Goal: Book appointment/travel/reservation

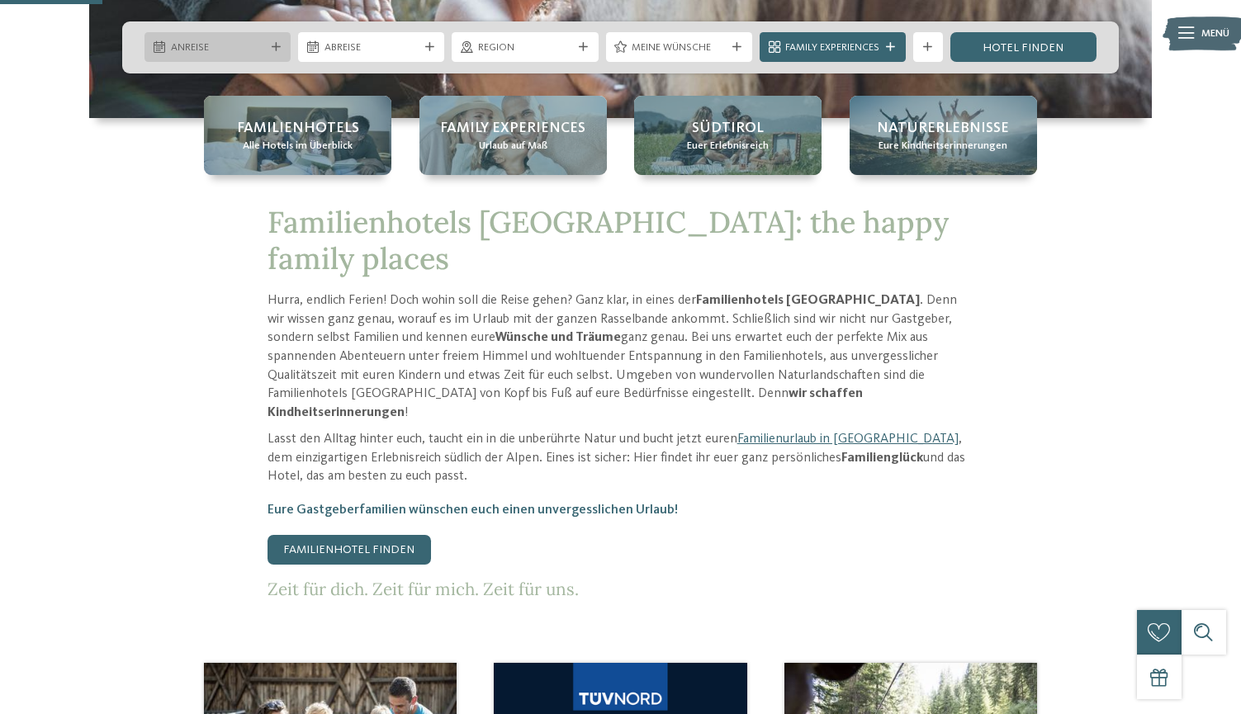
click at [274, 41] on div "Anreise" at bounding box center [217, 47] width 146 height 30
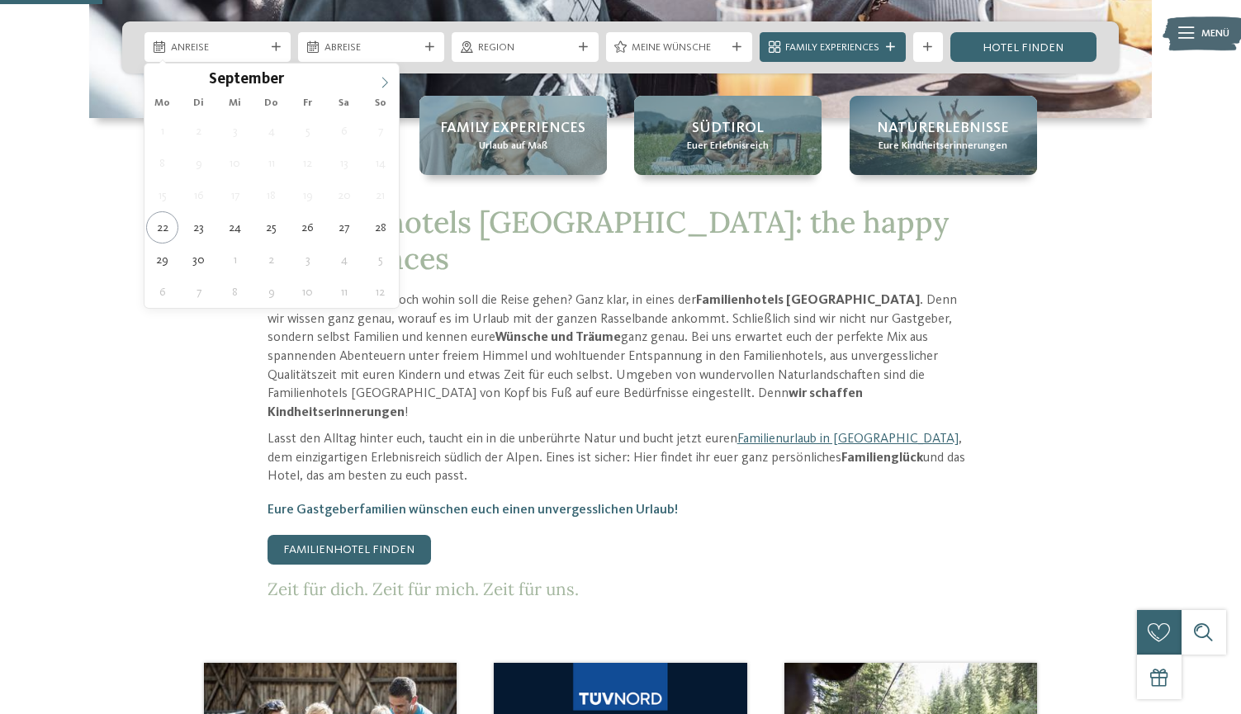
click at [382, 87] on icon at bounding box center [385, 83] width 12 height 12
type div "[DATE]"
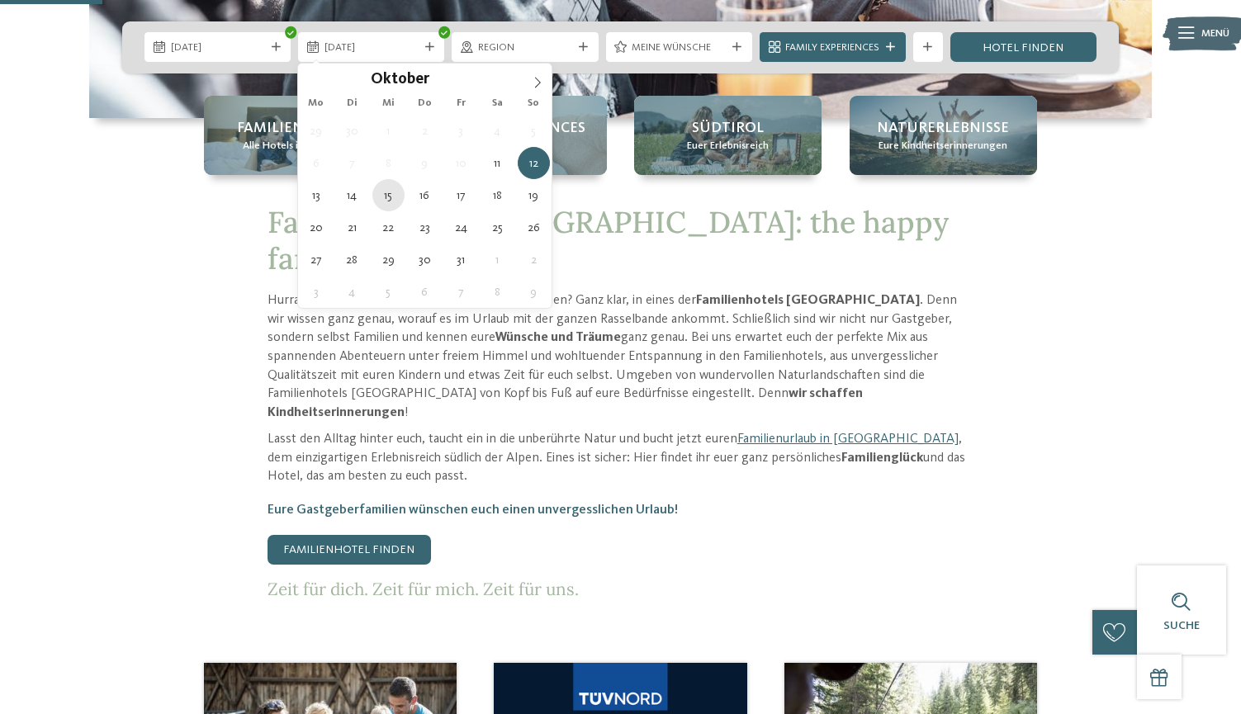
type div "[DATE]"
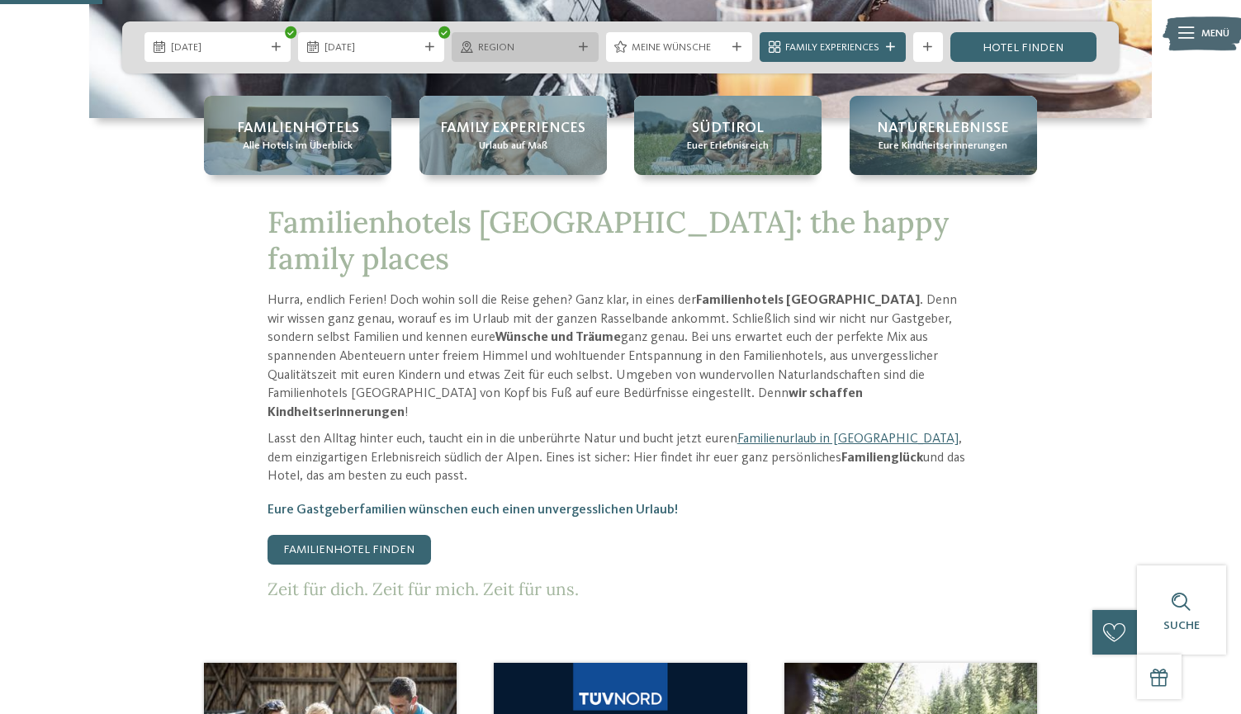
click at [565, 52] on span "Region" at bounding box center [525, 47] width 94 height 15
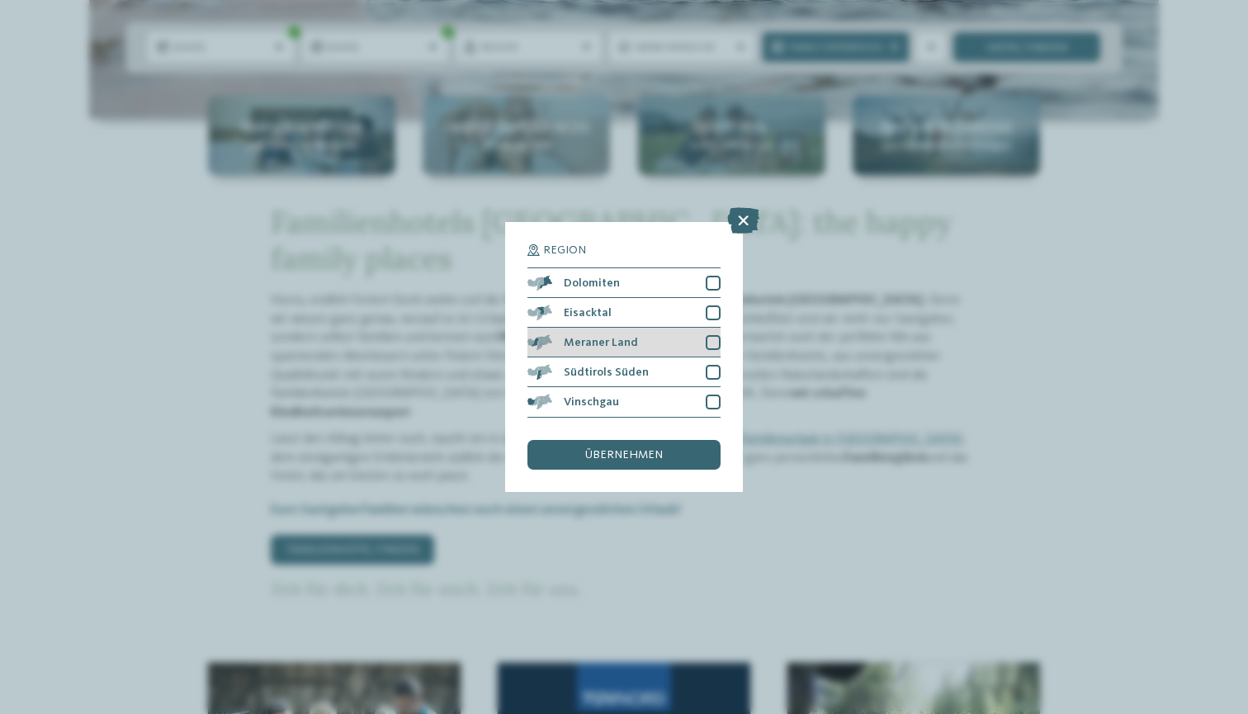
click at [668, 328] on div "Meraner Land" at bounding box center [623, 343] width 193 height 30
click at [690, 357] on div "Südtirols Süden" at bounding box center [623, 372] width 193 height 30
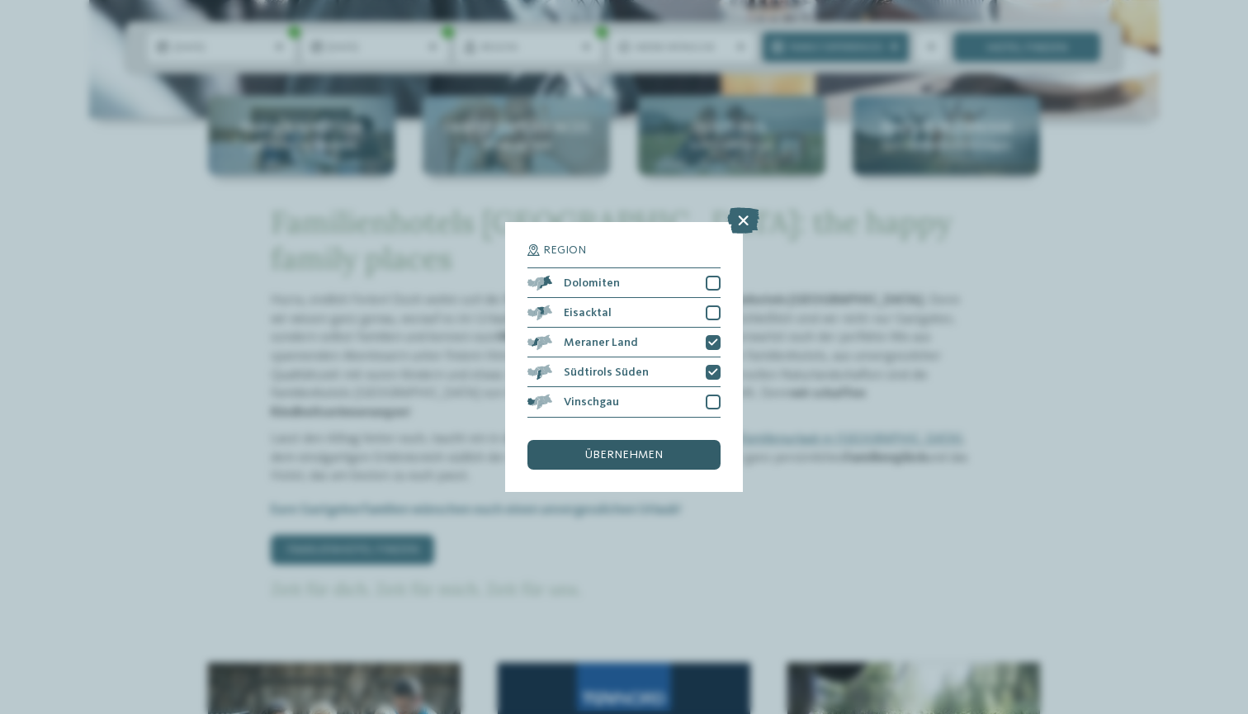
click at [674, 440] on div "übernehmen" at bounding box center [623, 455] width 193 height 30
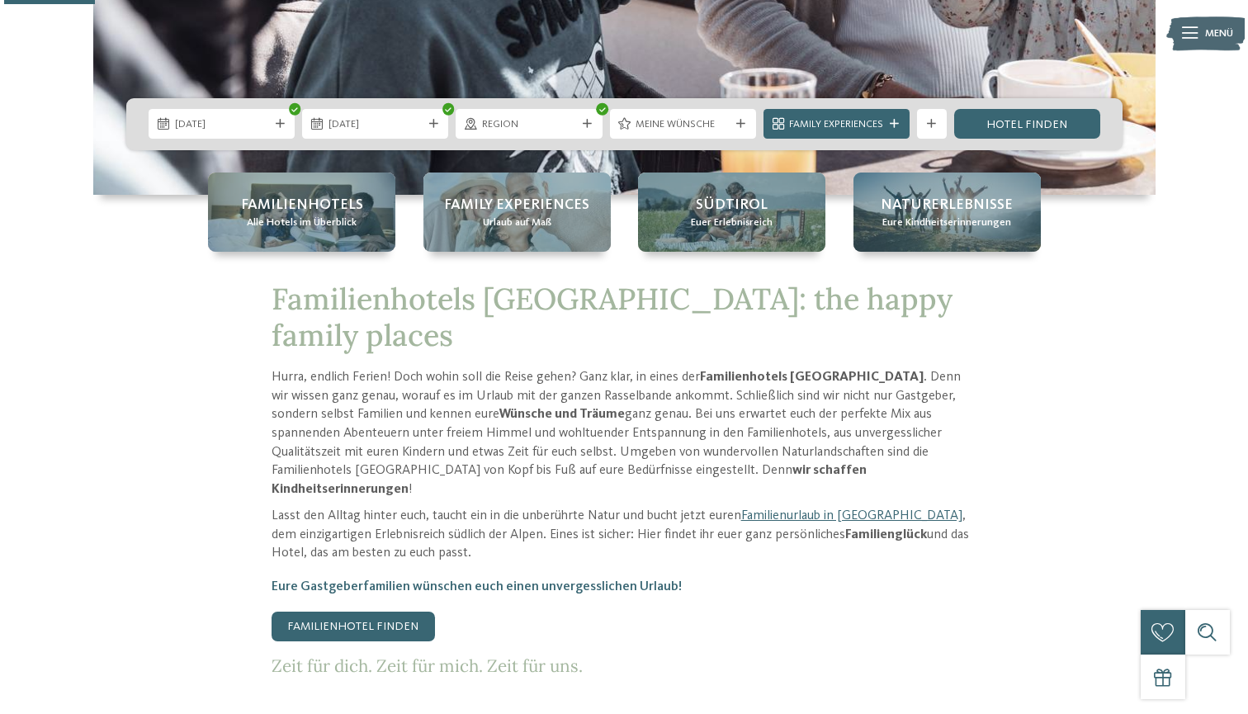
scroll to position [480, 0]
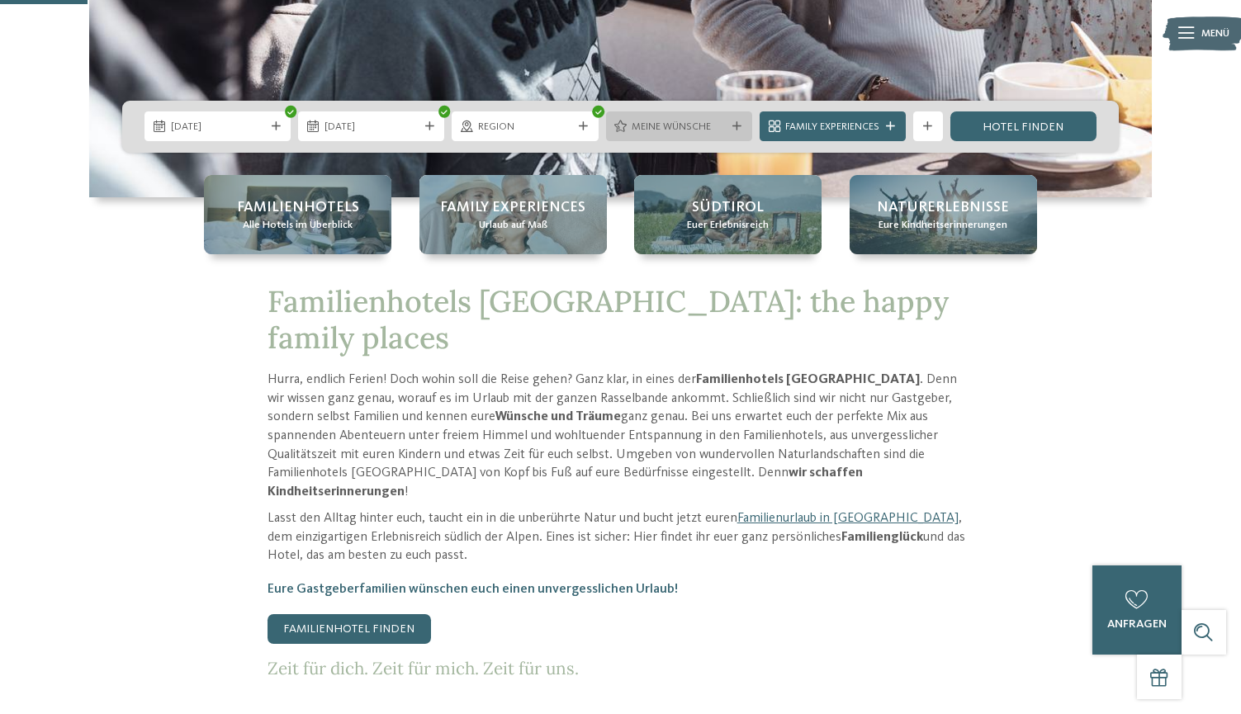
click at [716, 127] on span "Meine Wünsche" at bounding box center [678, 127] width 94 height 15
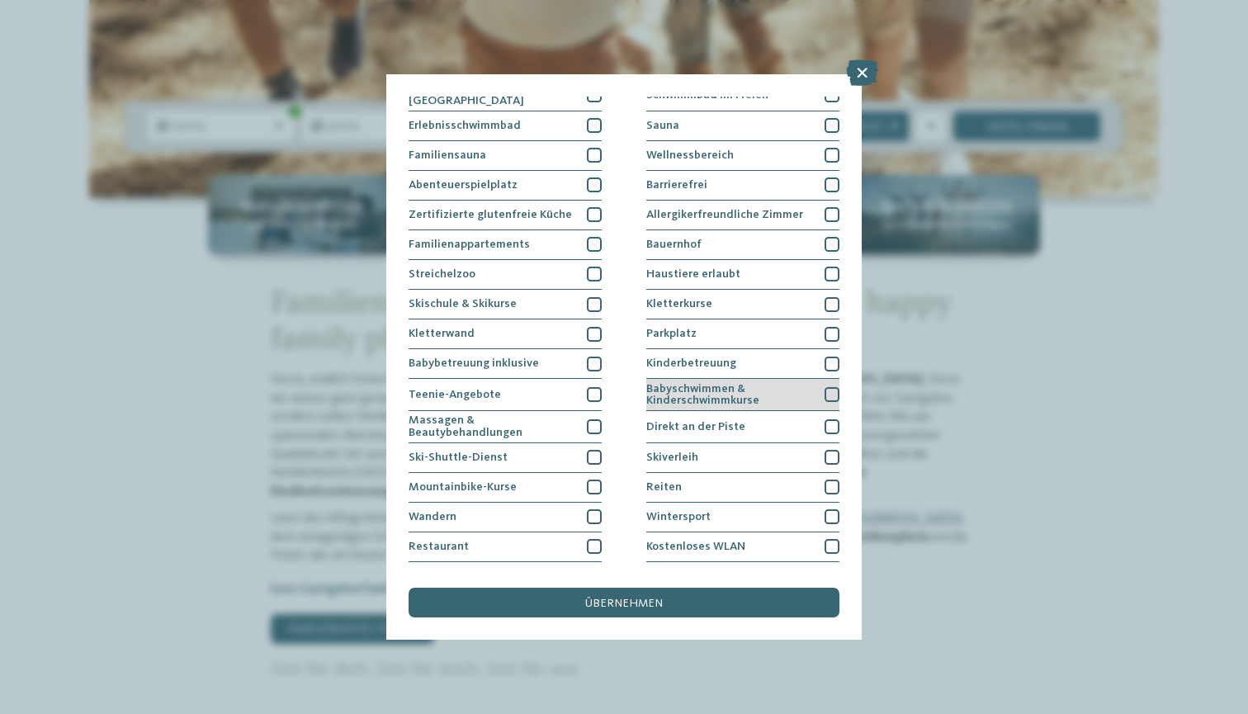
scroll to position [30, 0]
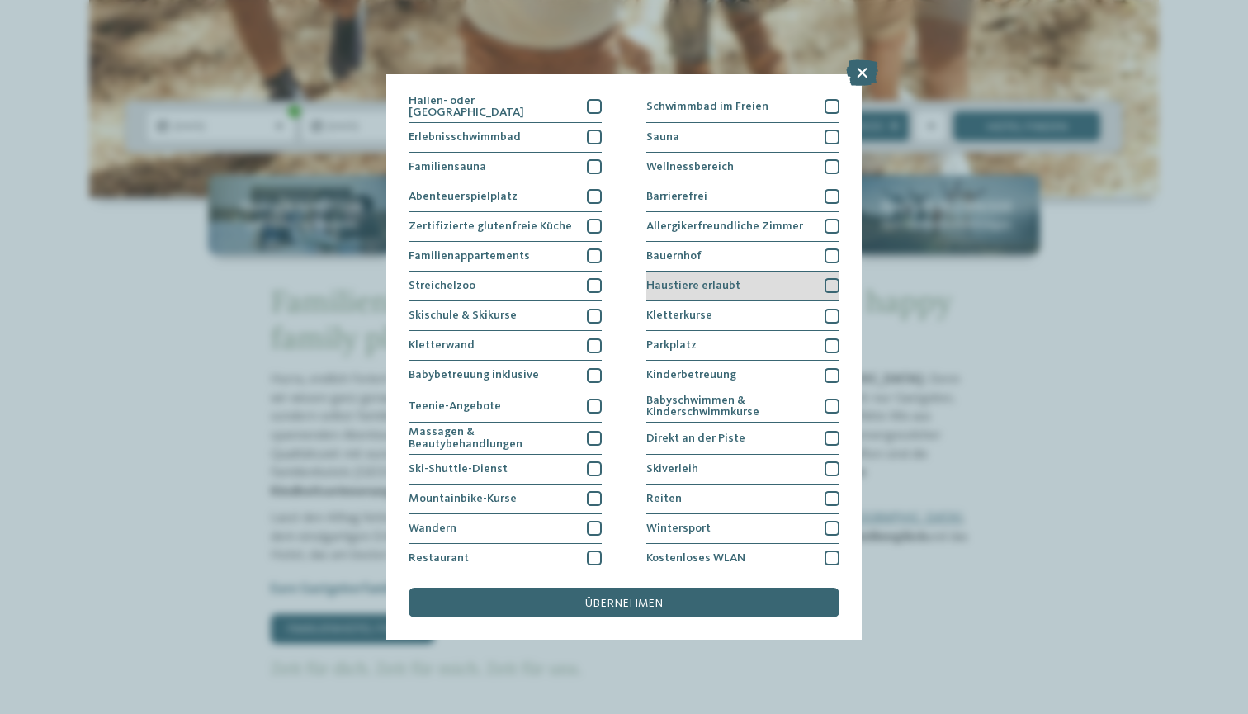
click at [825, 283] on div at bounding box center [832, 285] width 15 height 15
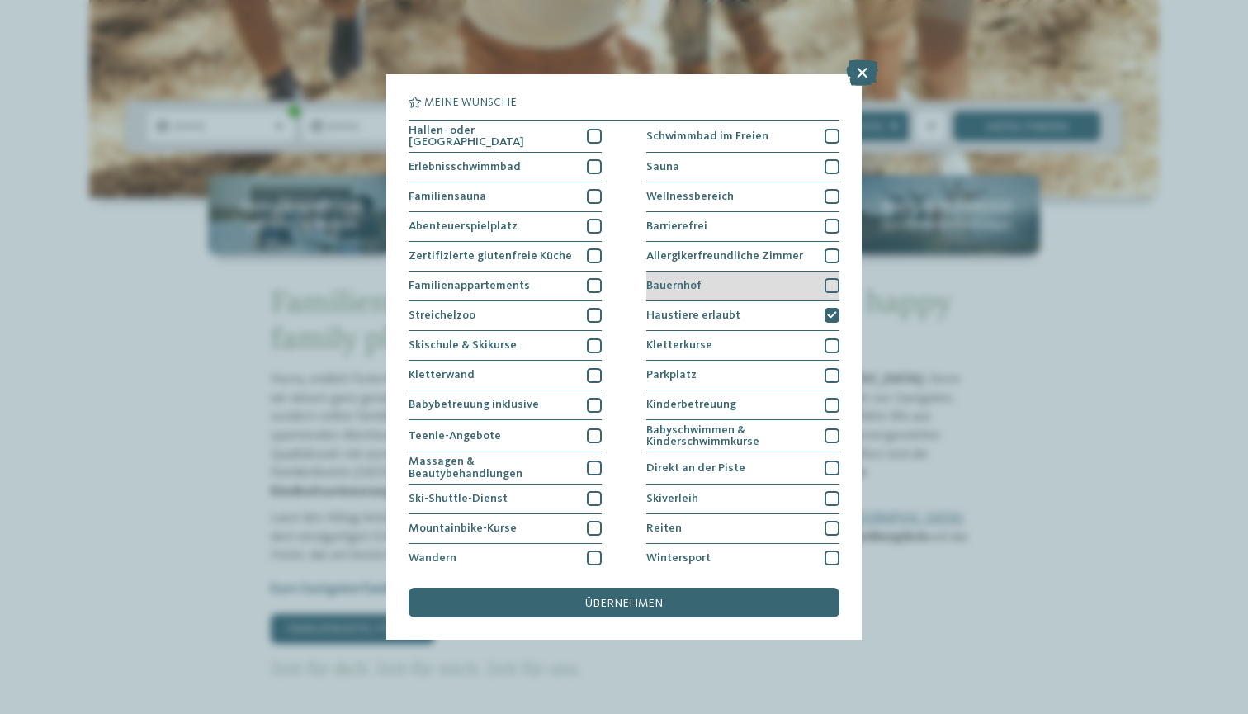
scroll to position [0, 0]
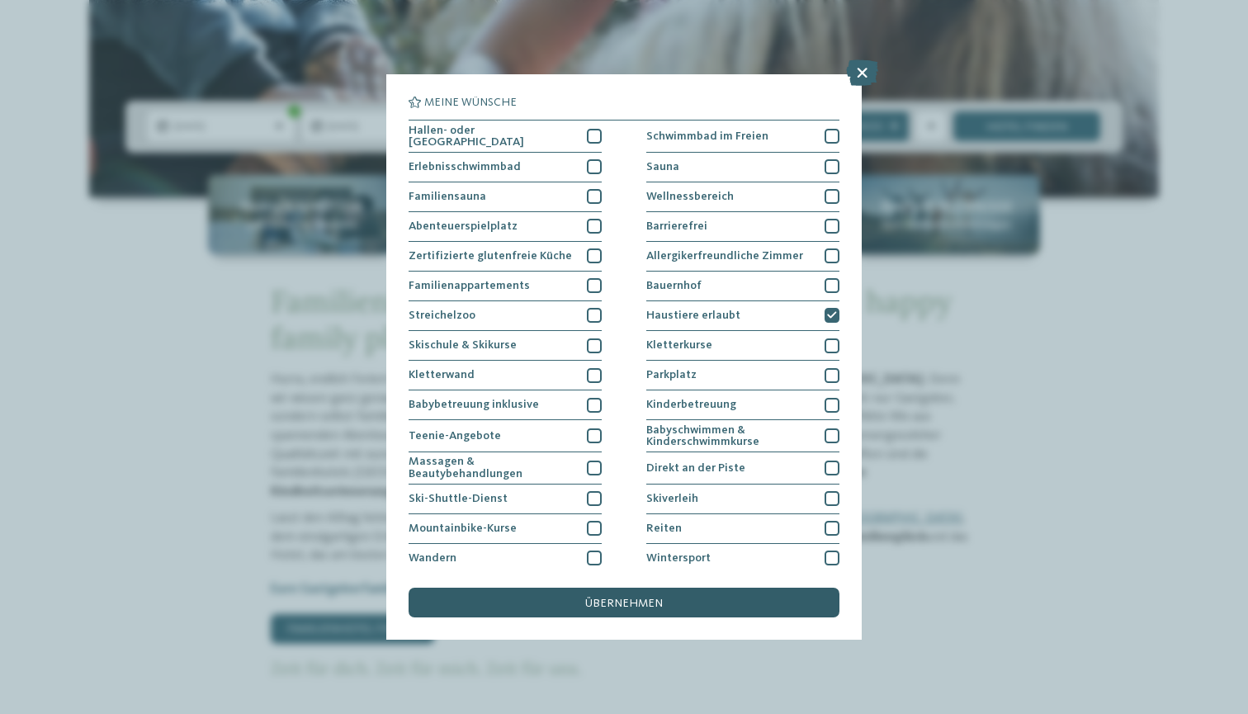
click at [763, 588] on div "übernehmen" at bounding box center [624, 603] width 431 height 30
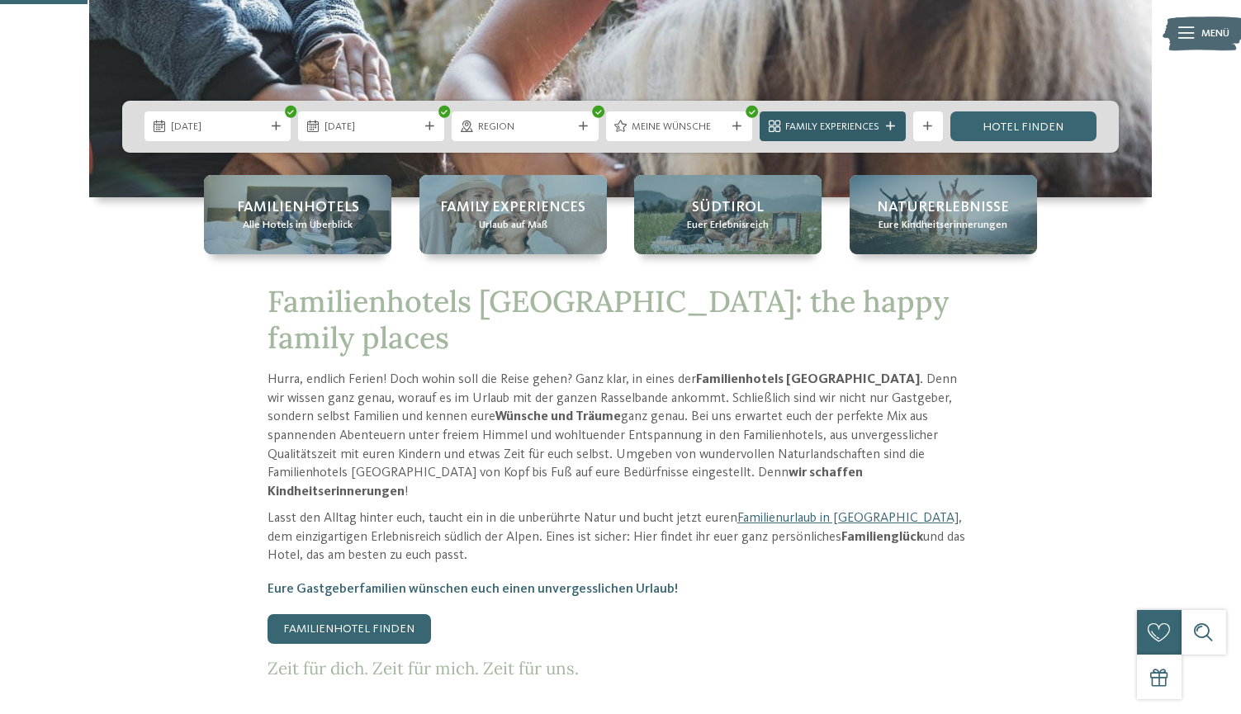
click at [896, 125] on div at bounding box center [890, 126] width 15 height 9
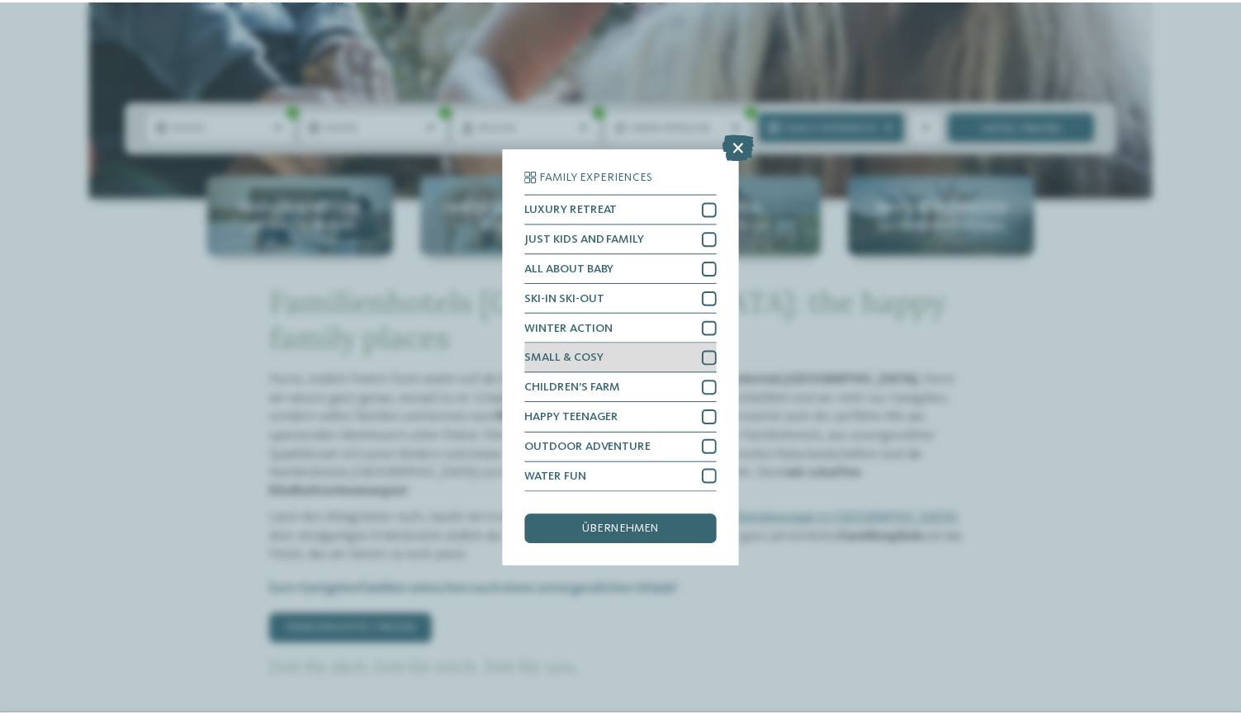
scroll to position [1, 0]
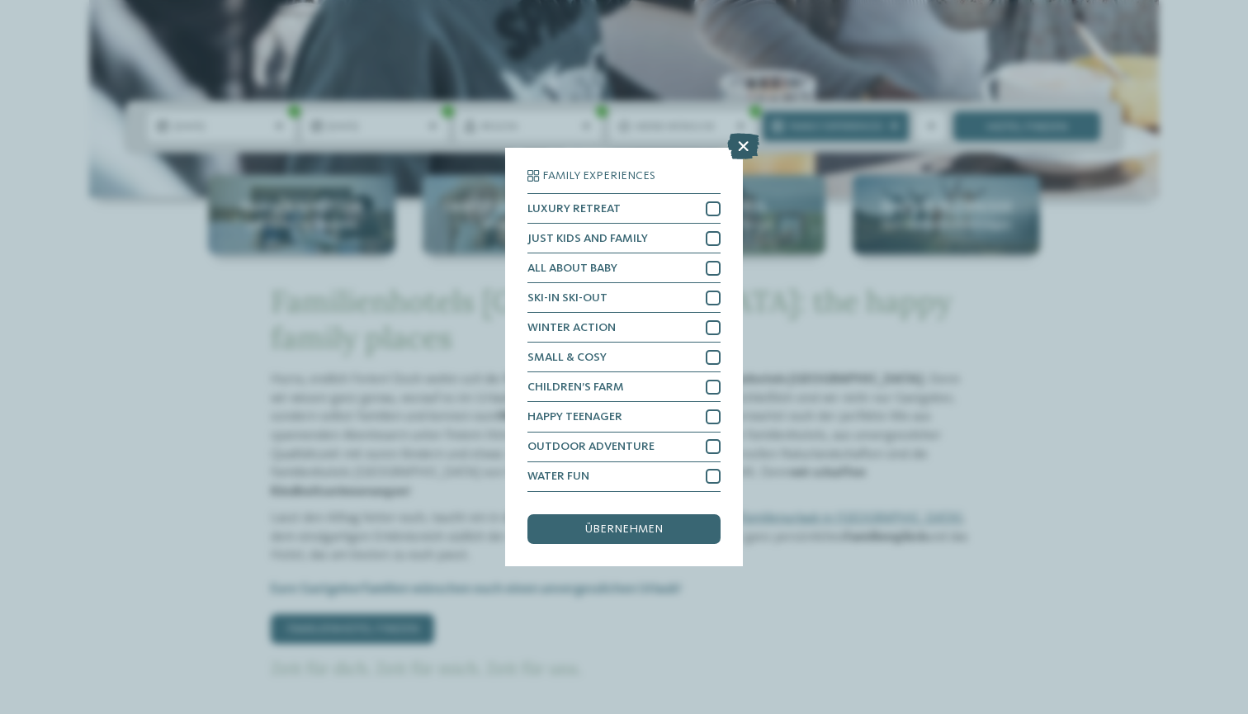
click at [739, 134] on icon at bounding box center [743, 147] width 32 height 26
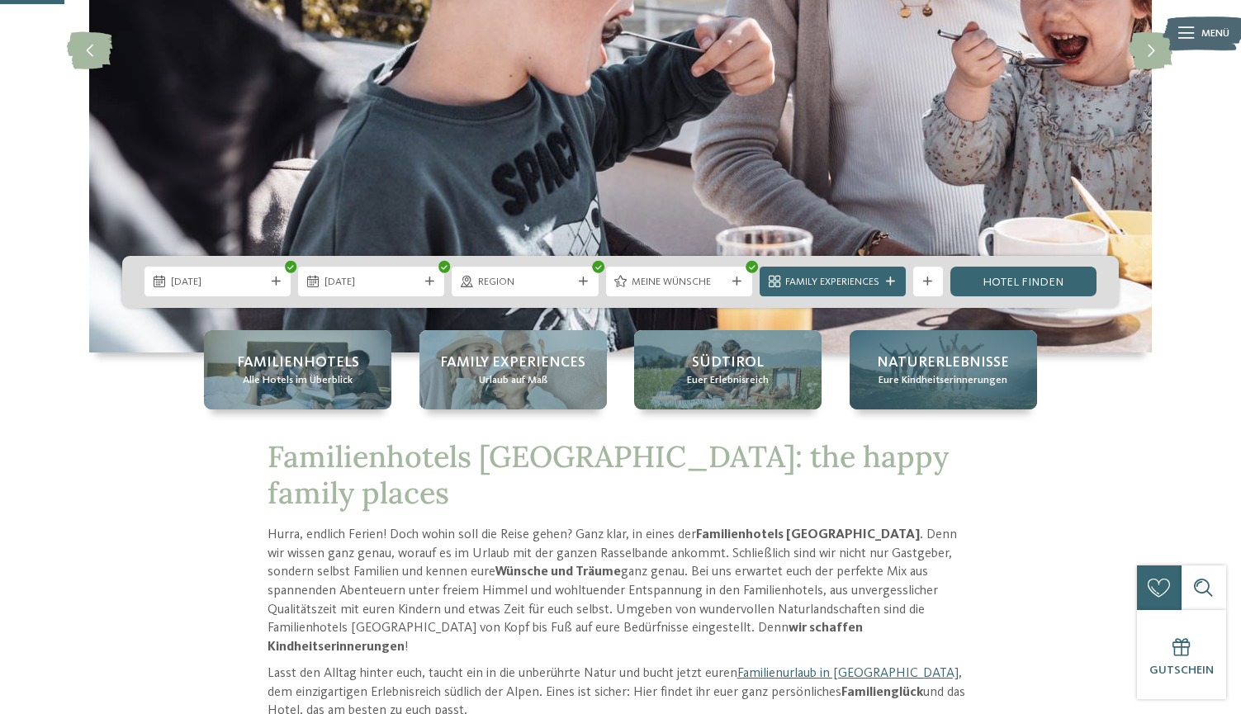
scroll to position [316, 0]
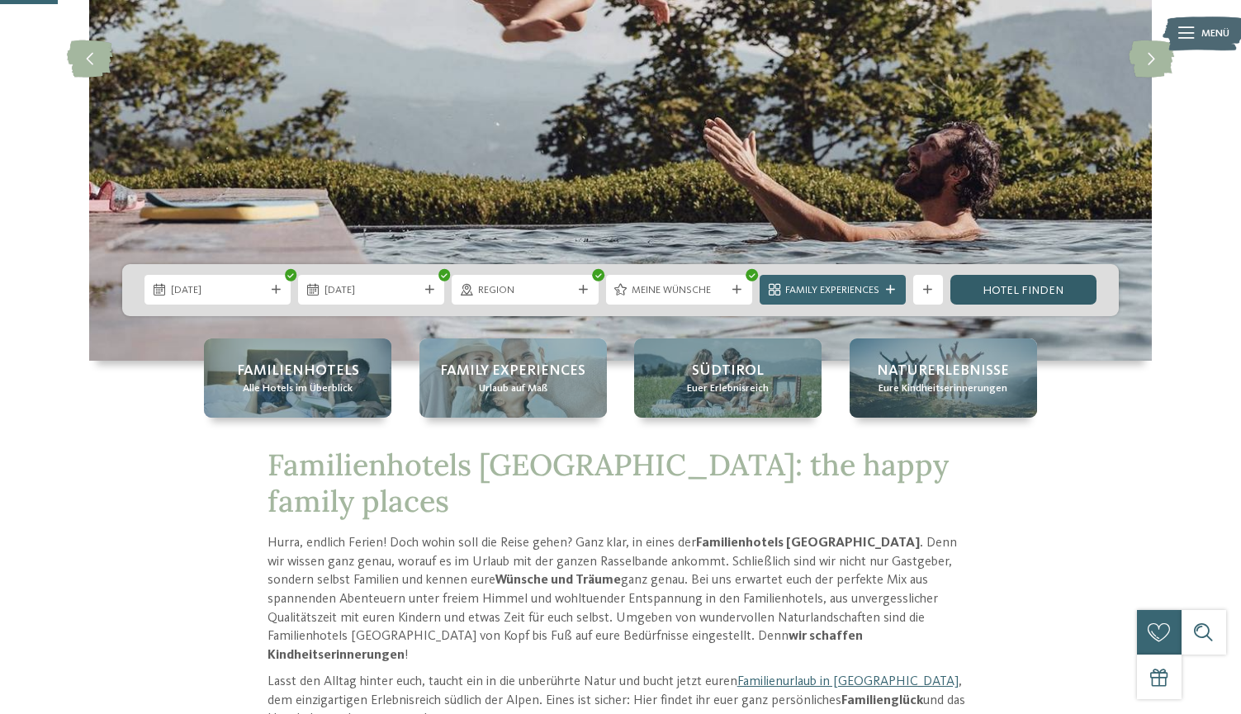
click at [1031, 294] on link "Hotel finden" at bounding box center [1023, 290] width 146 height 30
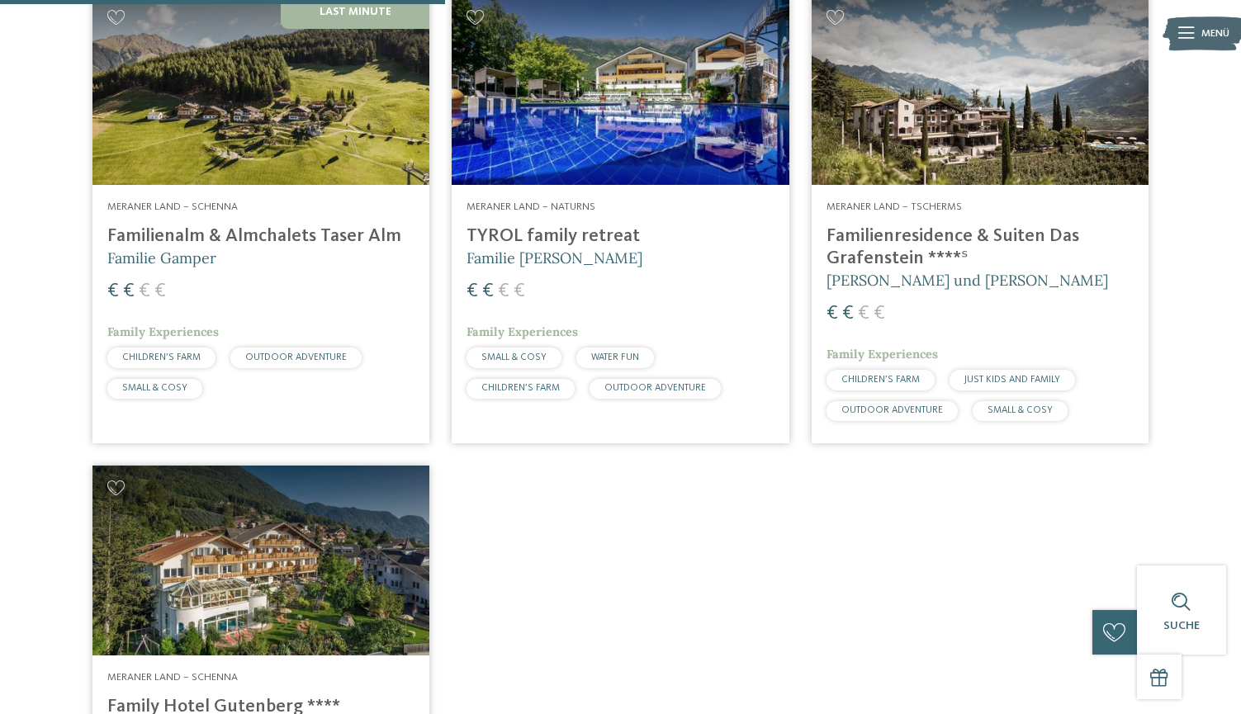
scroll to position [592, 0]
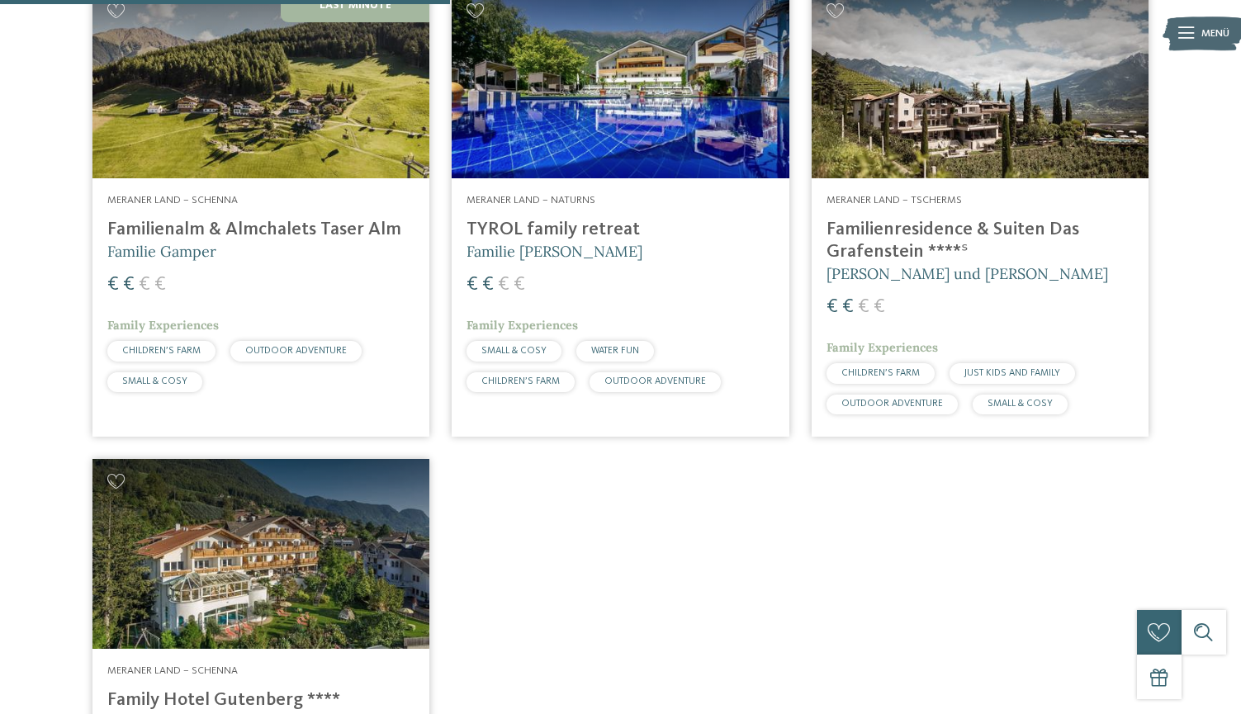
click at [888, 238] on h4 "Familienresidence & Suiten Das Grafenstein ****ˢ" at bounding box center [979, 241] width 307 height 45
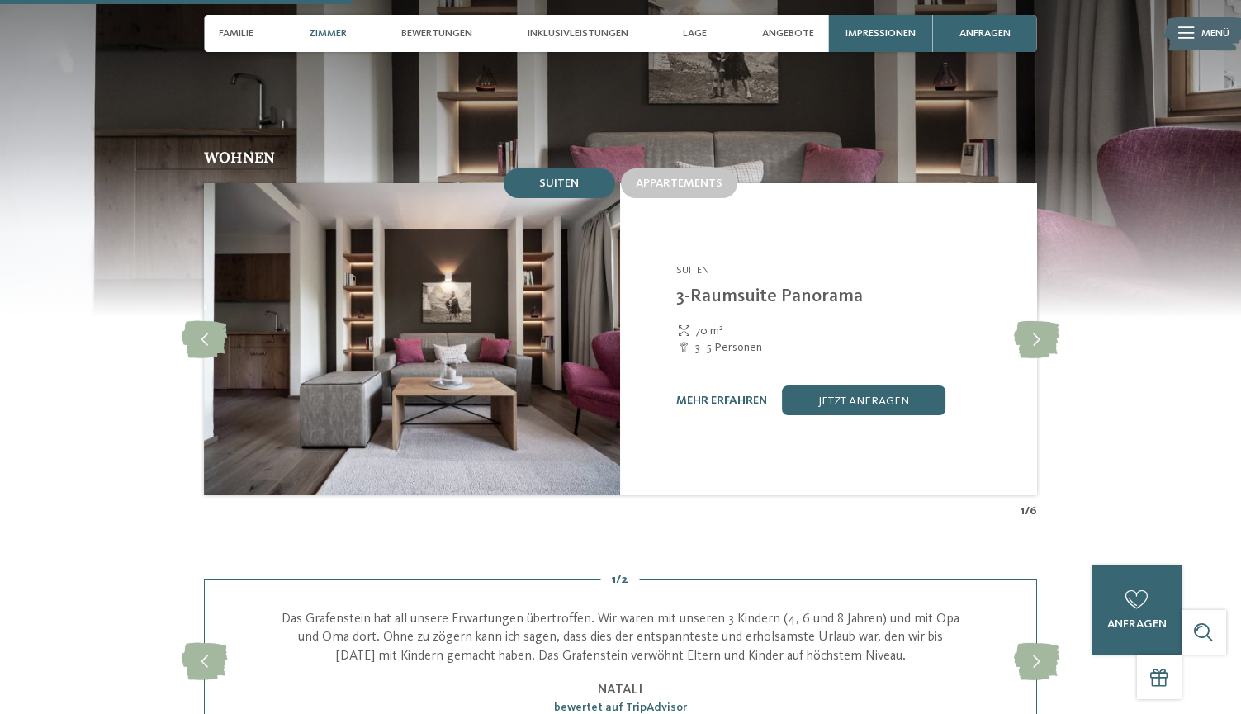
scroll to position [1379, 0]
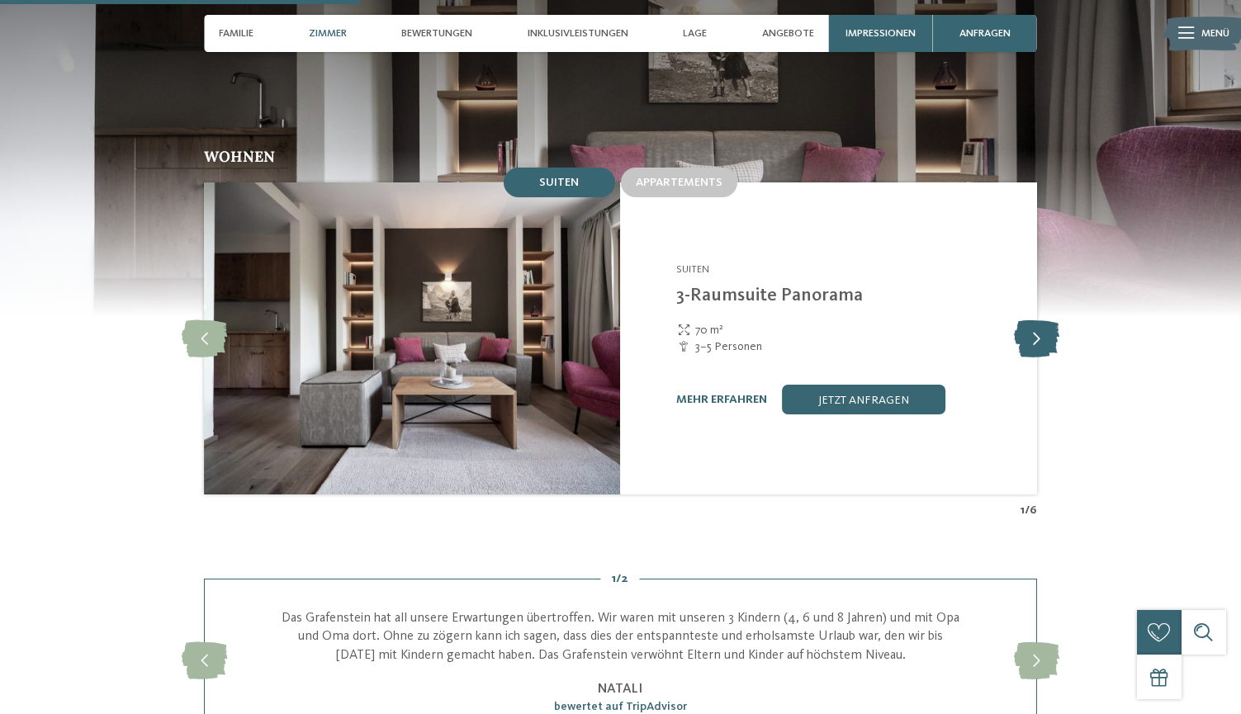
click at [1030, 320] on icon at bounding box center [1036, 338] width 45 height 37
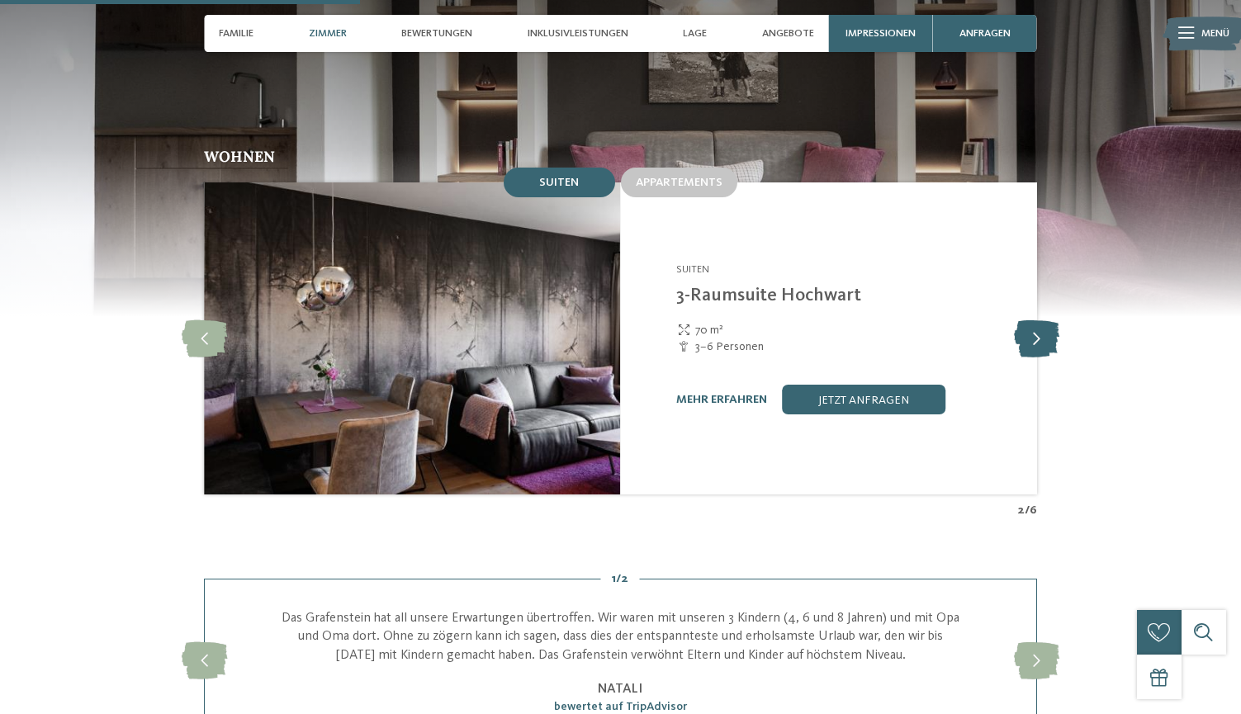
click at [1030, 320] on icon at bounding box center [1036, 338] width 45 height 37
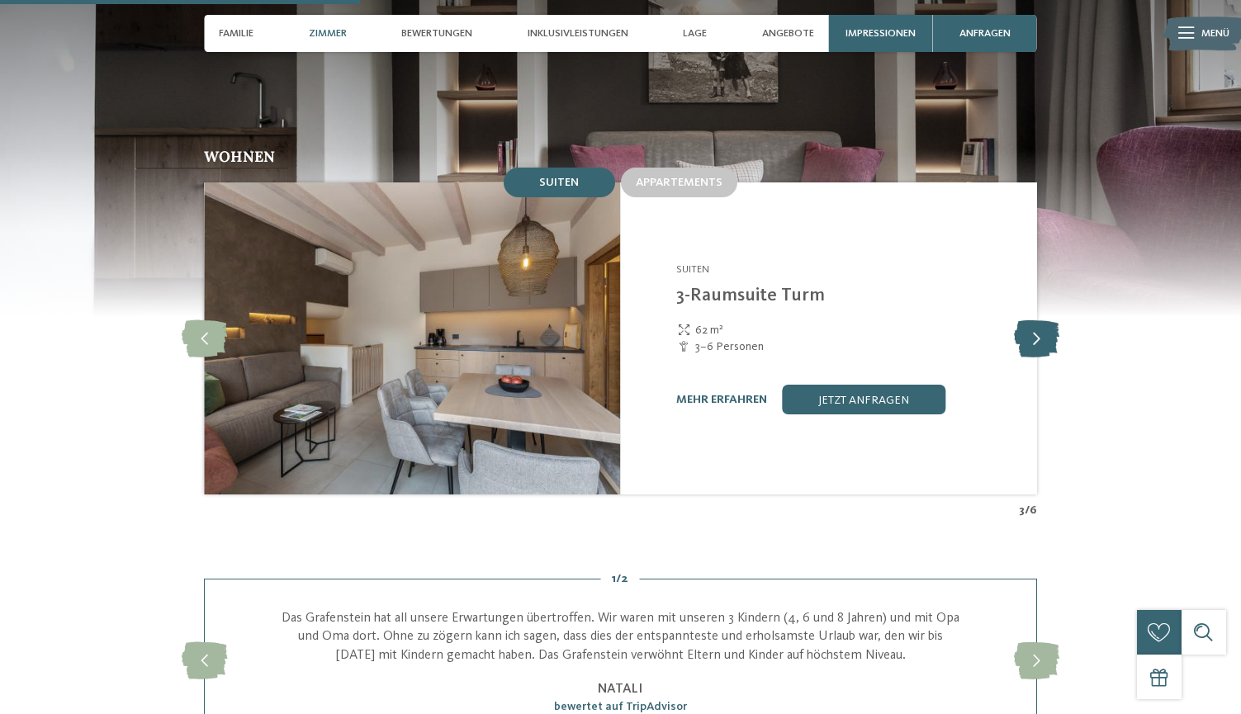
click at [1030, 320] on icon at bounding box center [1036, 338] width 45 height 37
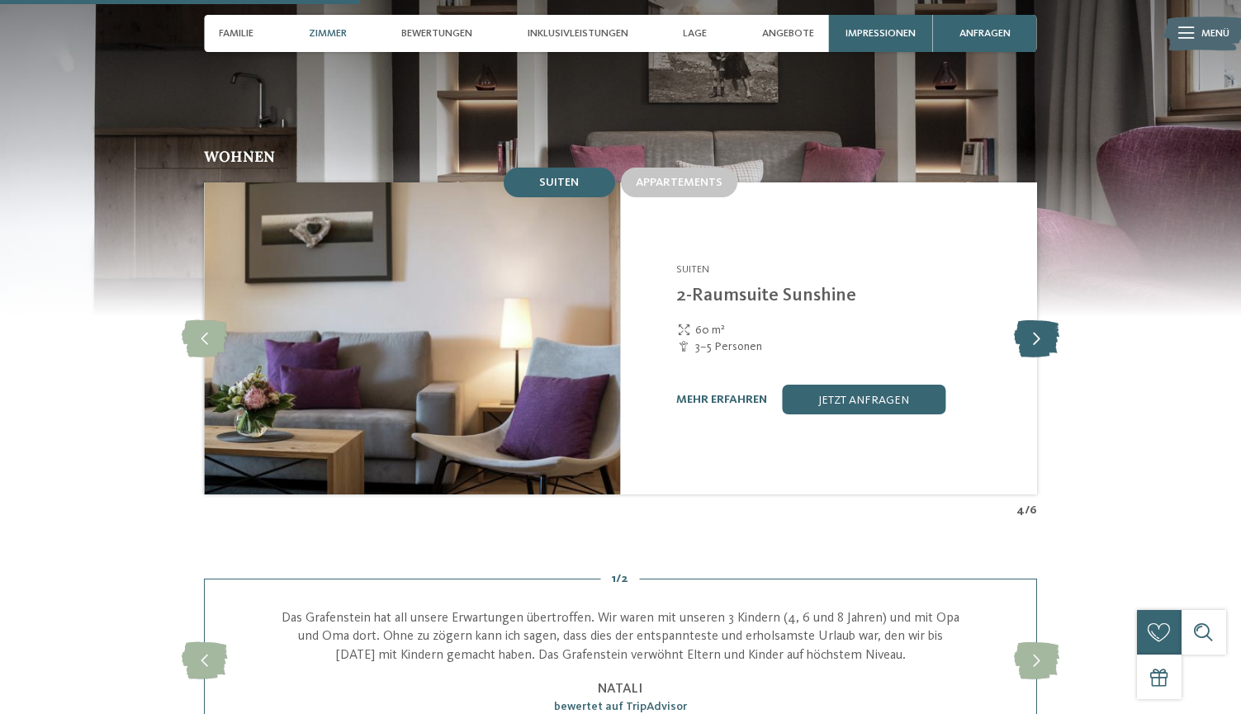
click at [1030, 320] on icon at bounding box center [1036, 338] width 45 height 37
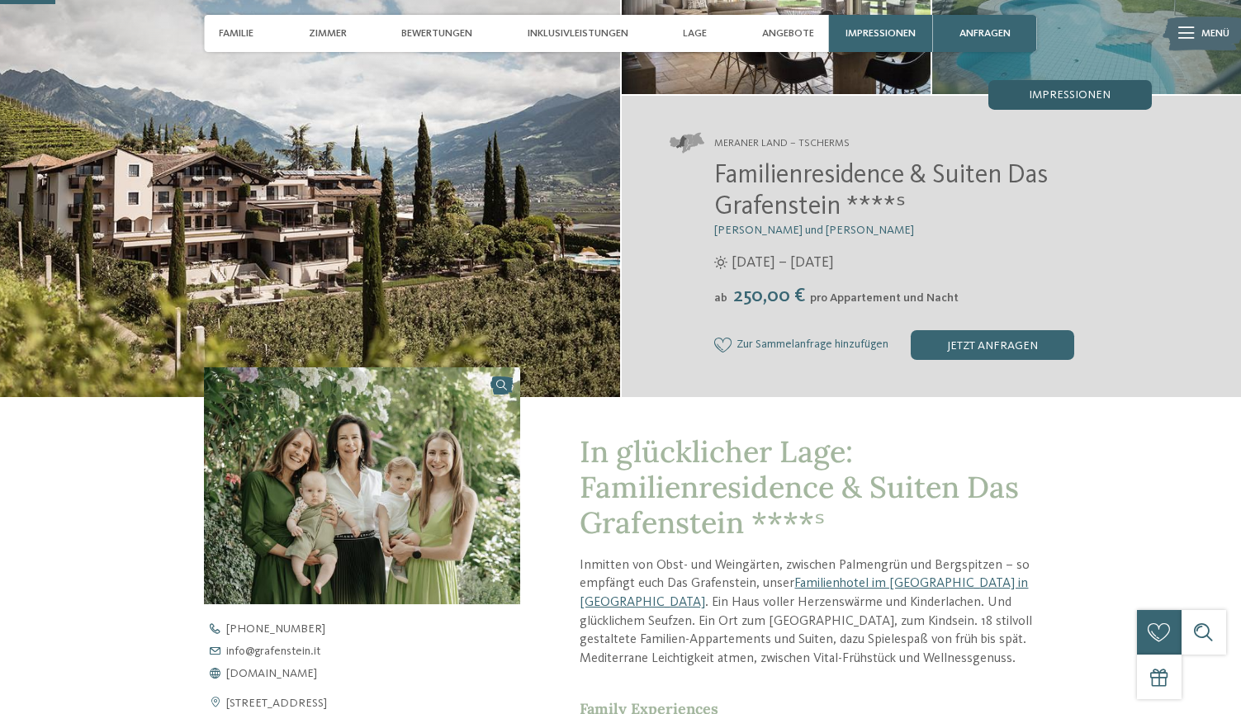
scroll to position [214, 0]
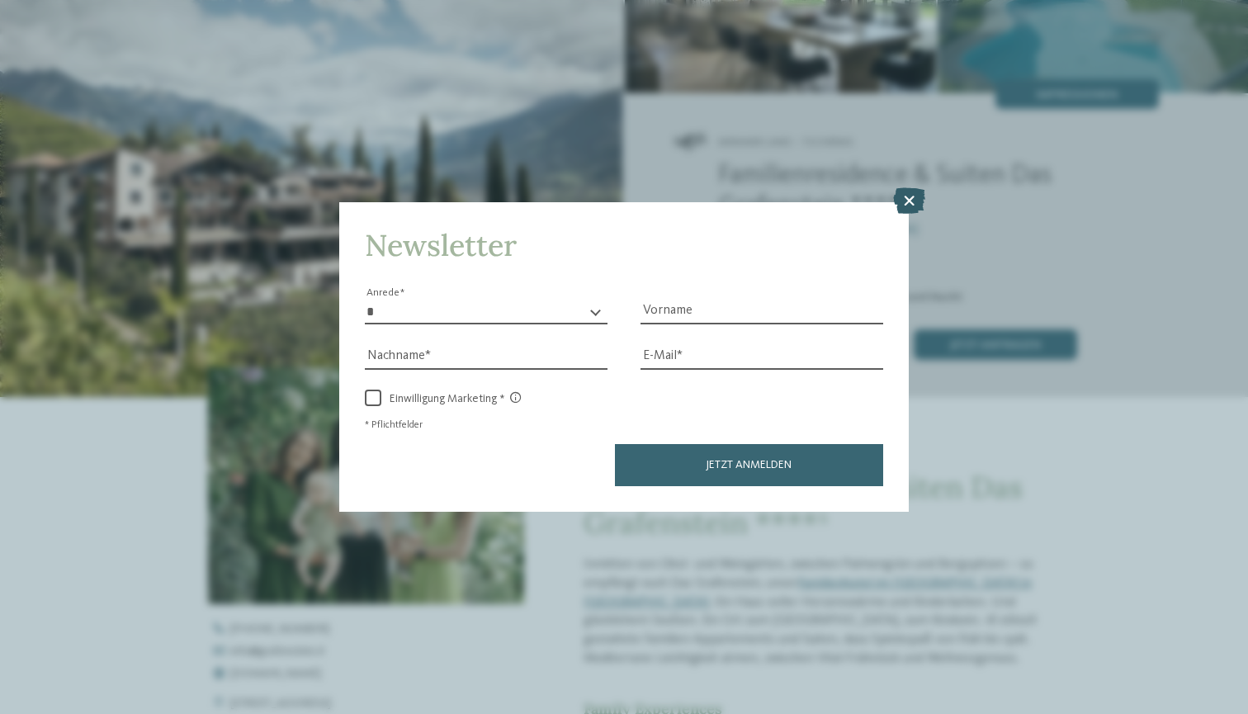
click at [914, 187] on icon at bounding box center [909, 200] width 32 height 26
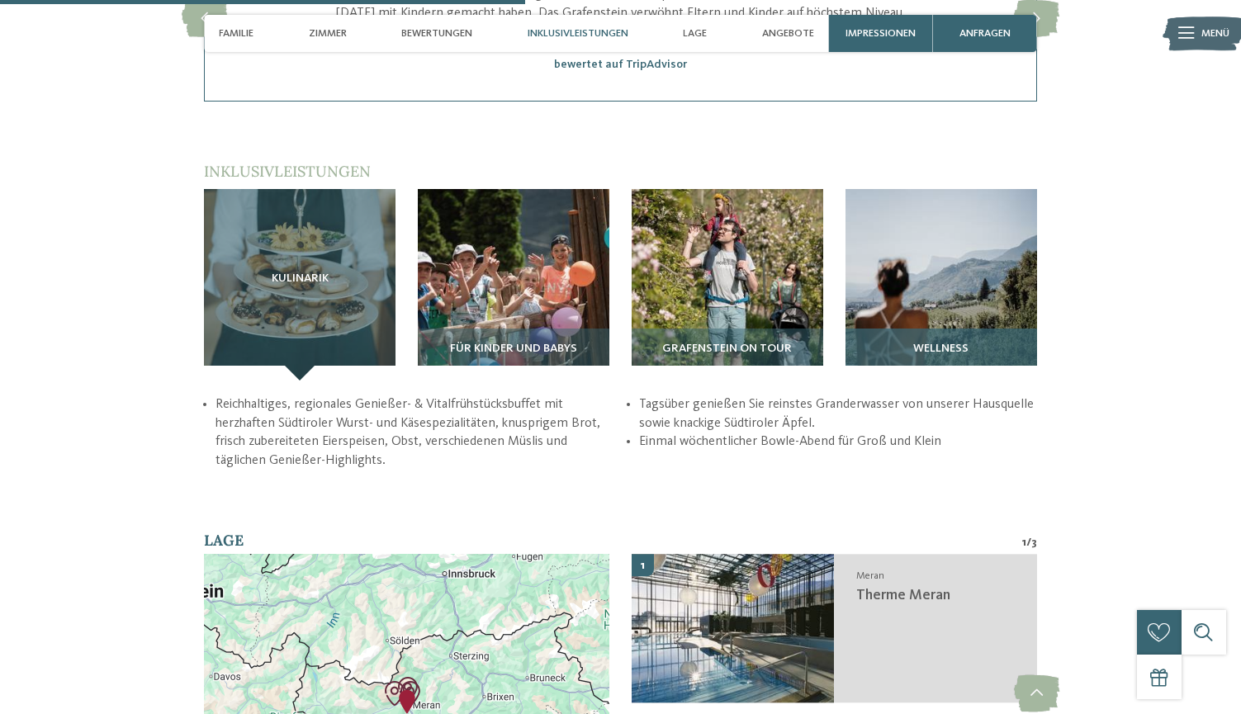
scroll to position [2022, 0]
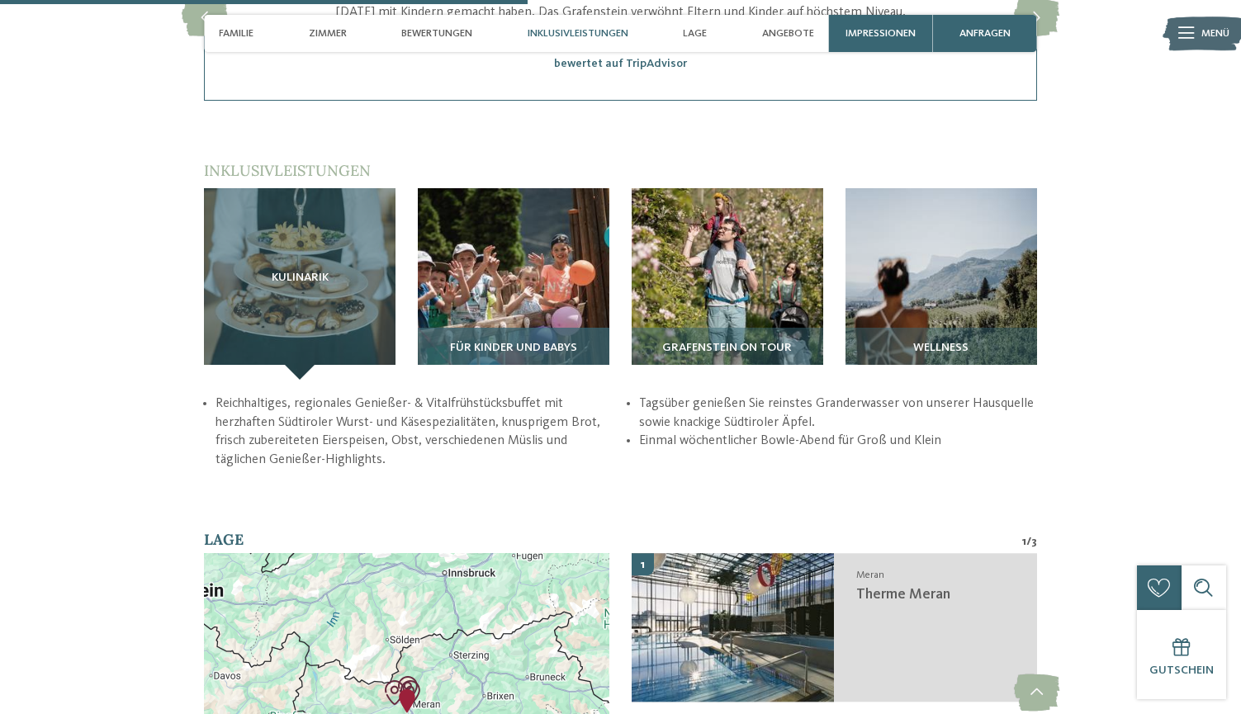
click at [564, 284] on img at bounding box center [513, 283] width 191 height 191
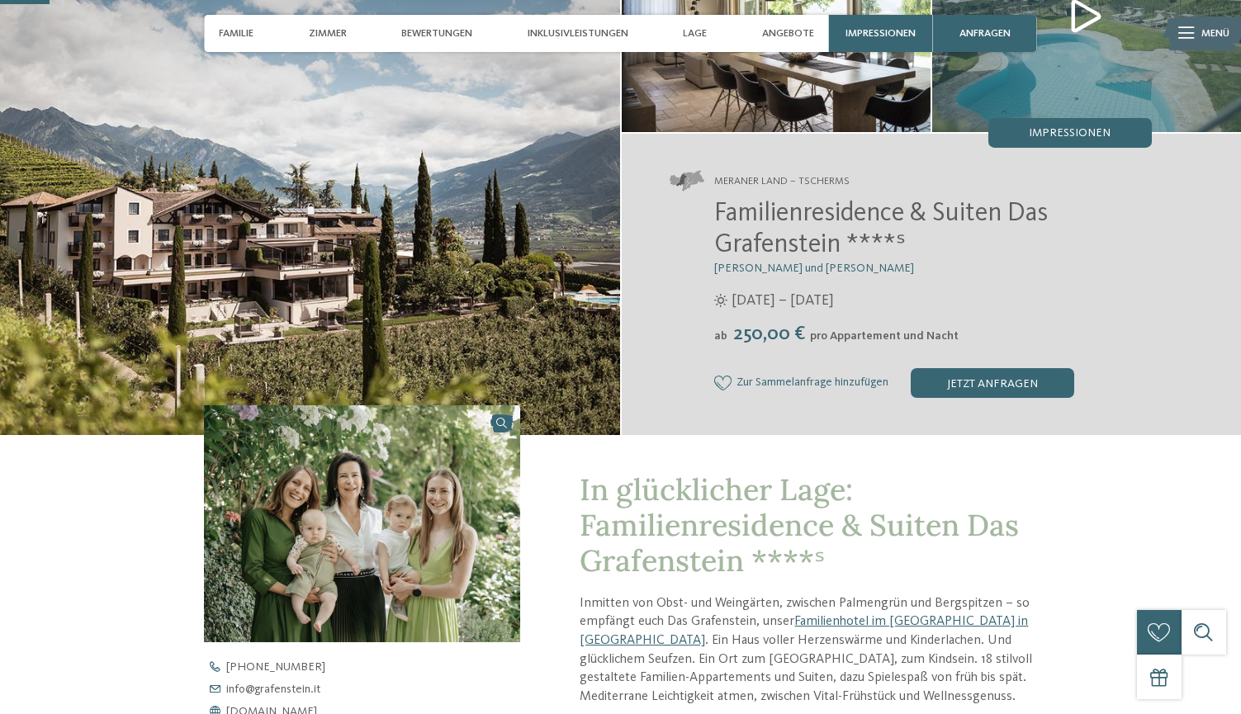
scroll to position [153, 0]
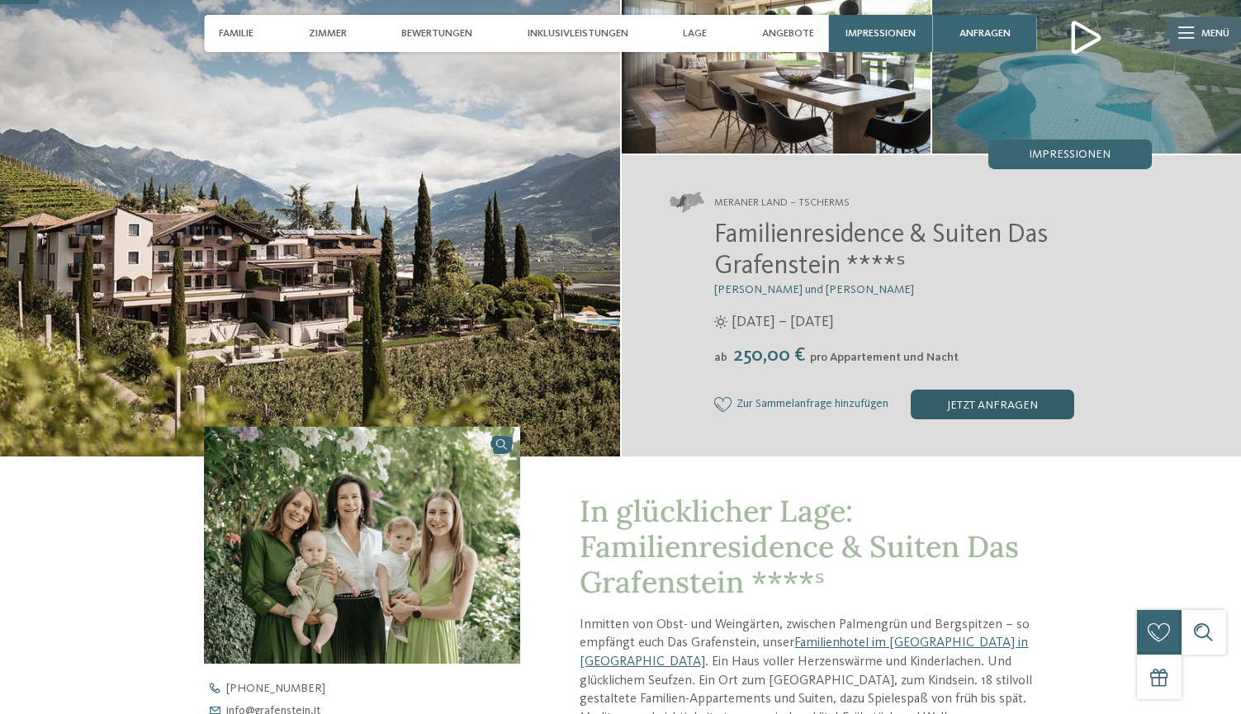
click at [960, 402] on div "jetzt anfragen" at bounding box center [991, 405] width 163 height 30
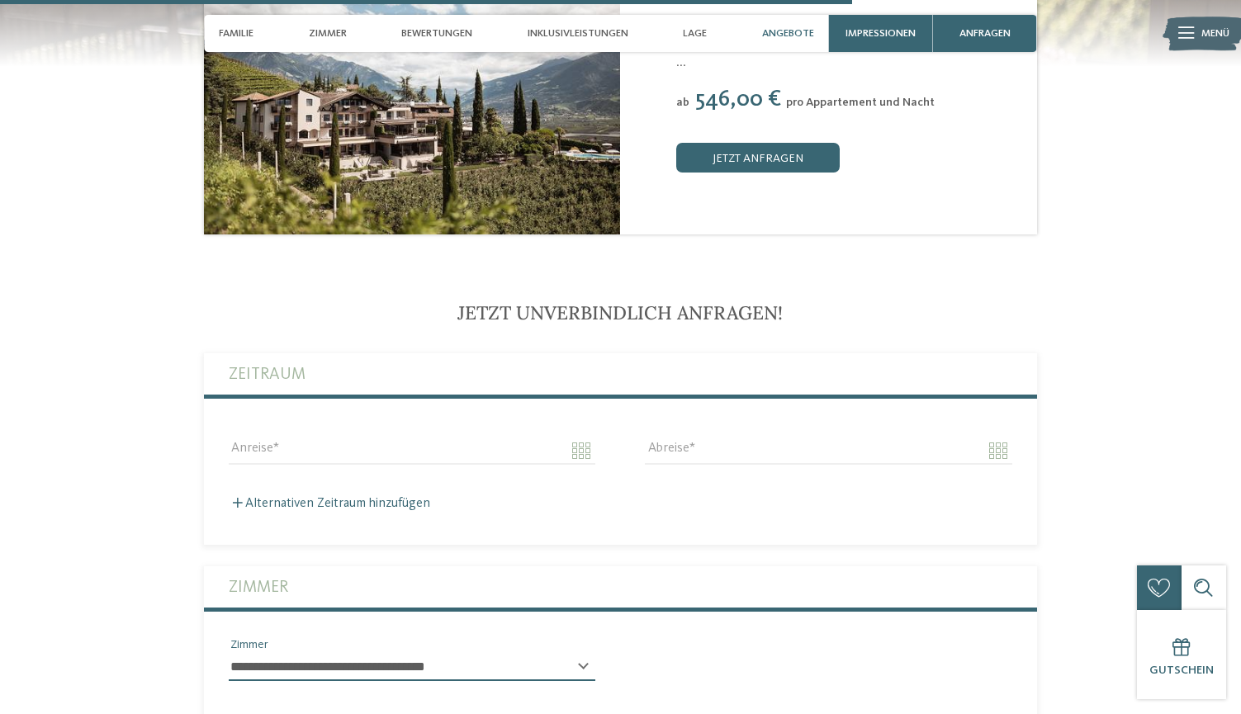
scroll to position [3329, 0]
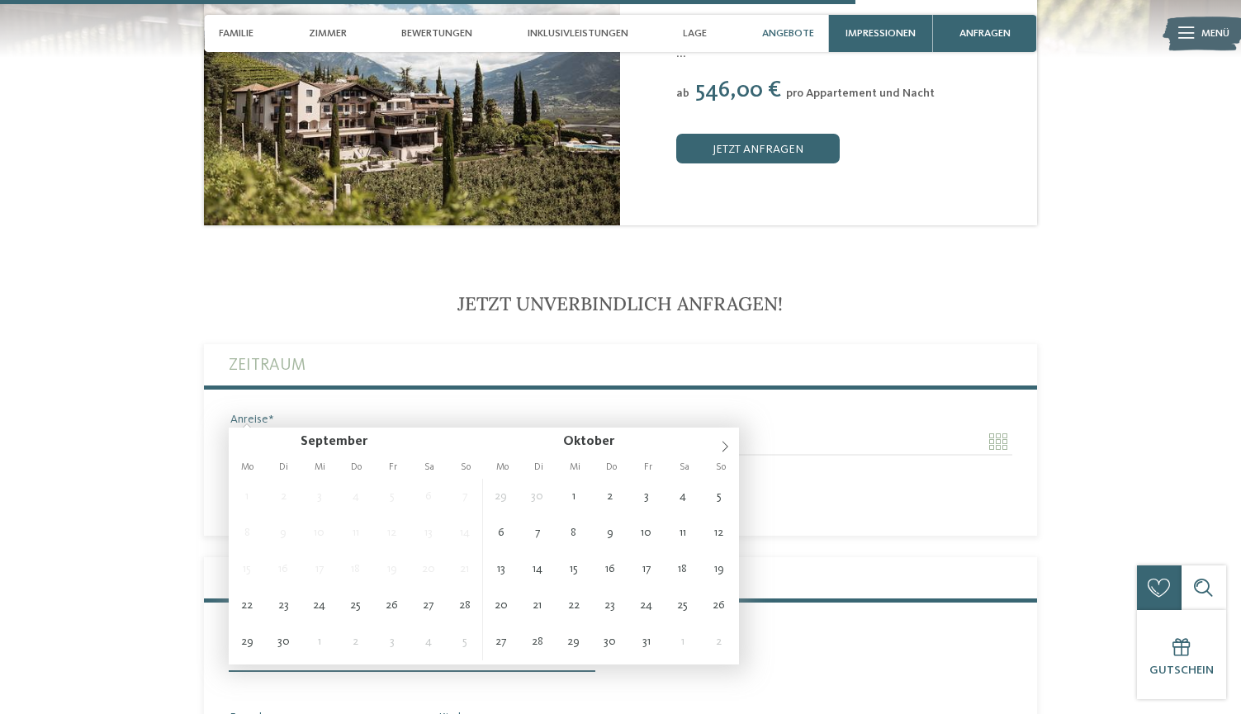
click at [579, 428] on input "Anreise" at bounding box center [412, 442] width 366 height 28
type input "**********"
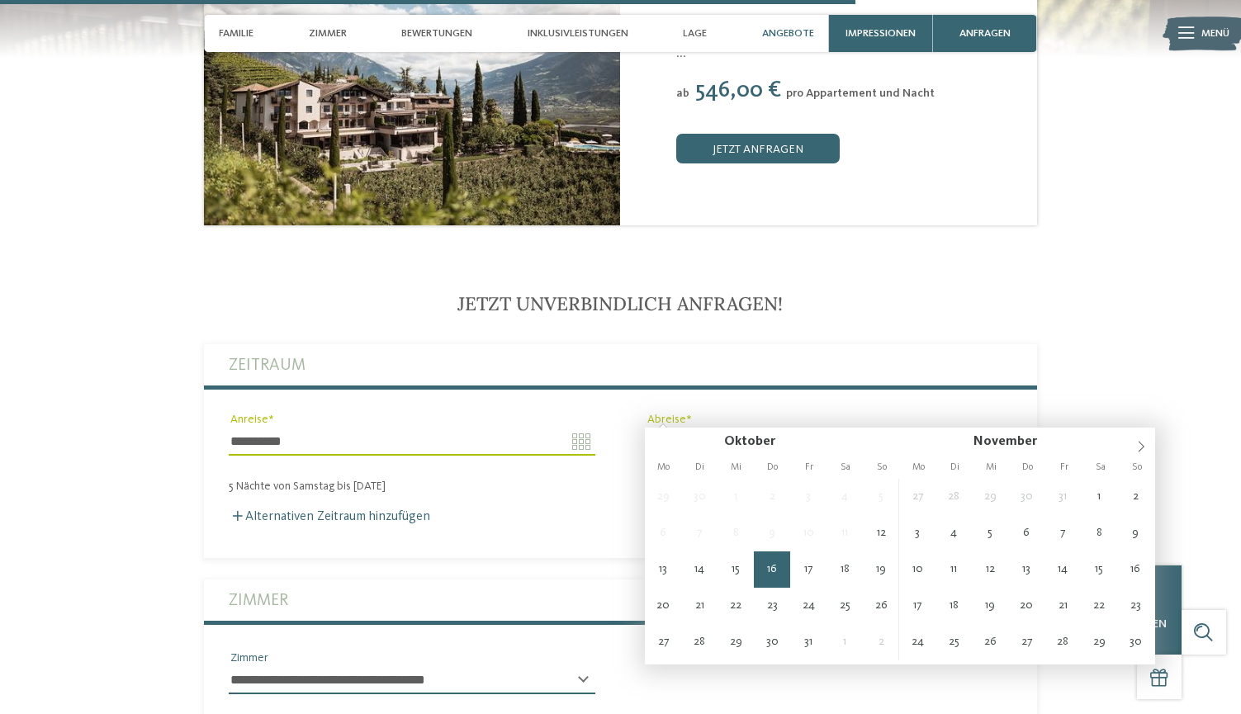
click at [861, 428] on input "**********" at bounding box center [828, 442] width 366 height 28
type input "**********"
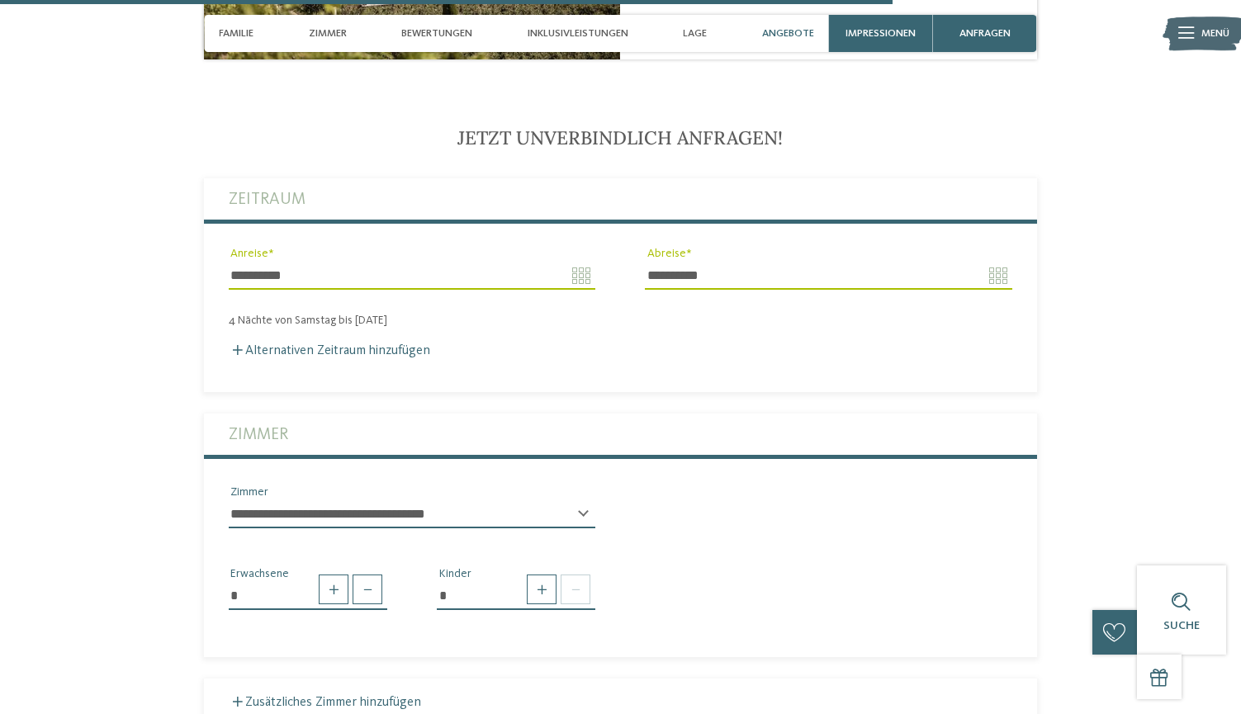
scroll to position [3518, 0]
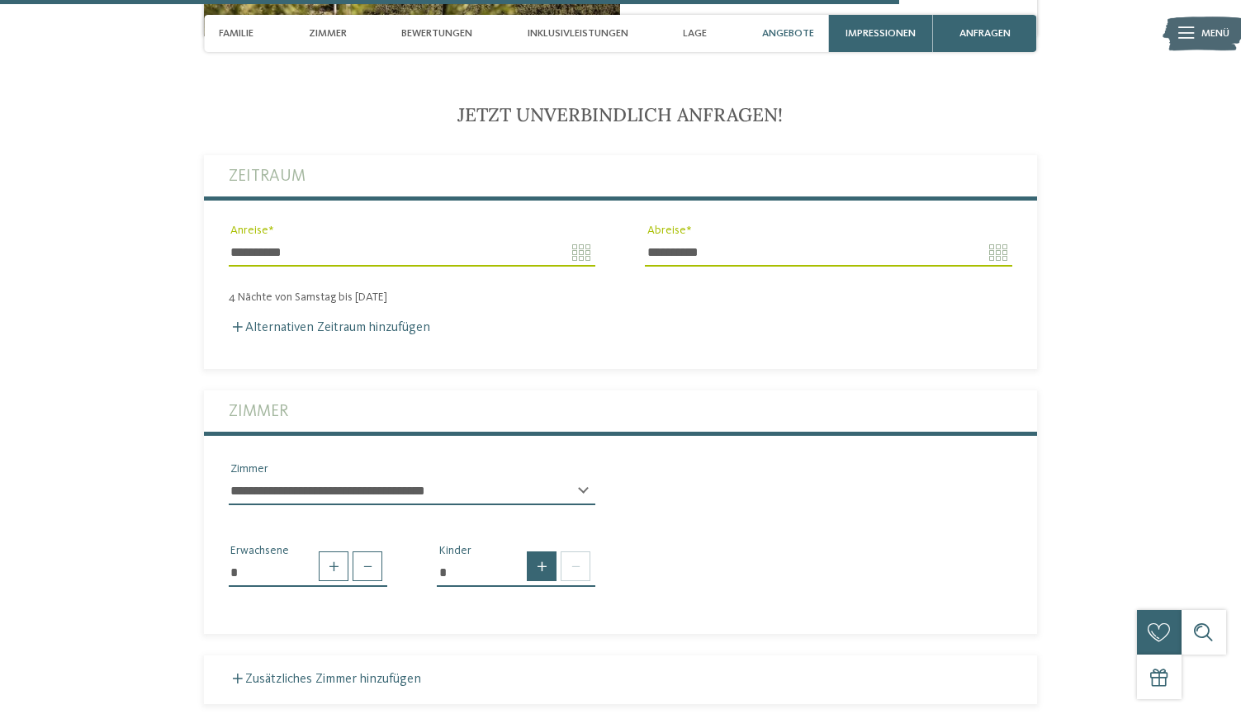
click at [546, 551] on span at bounding box center [542, 566] width 30 height 30
type input "*"
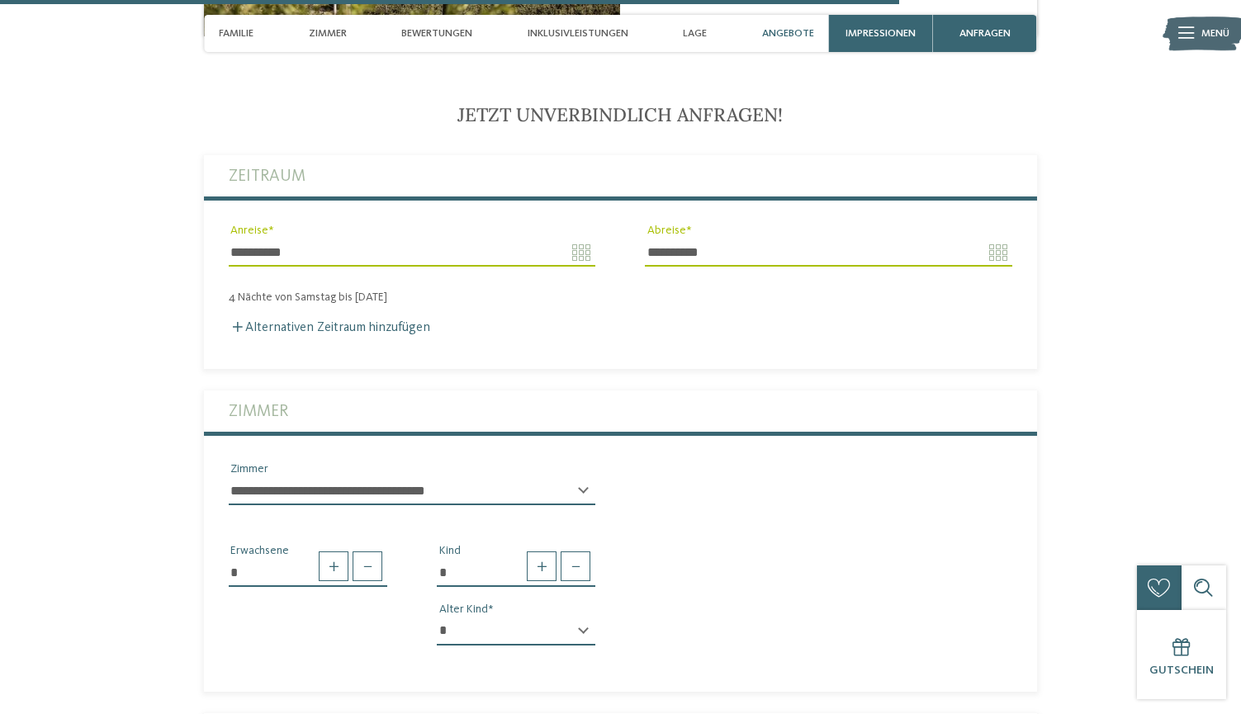
select select "*"
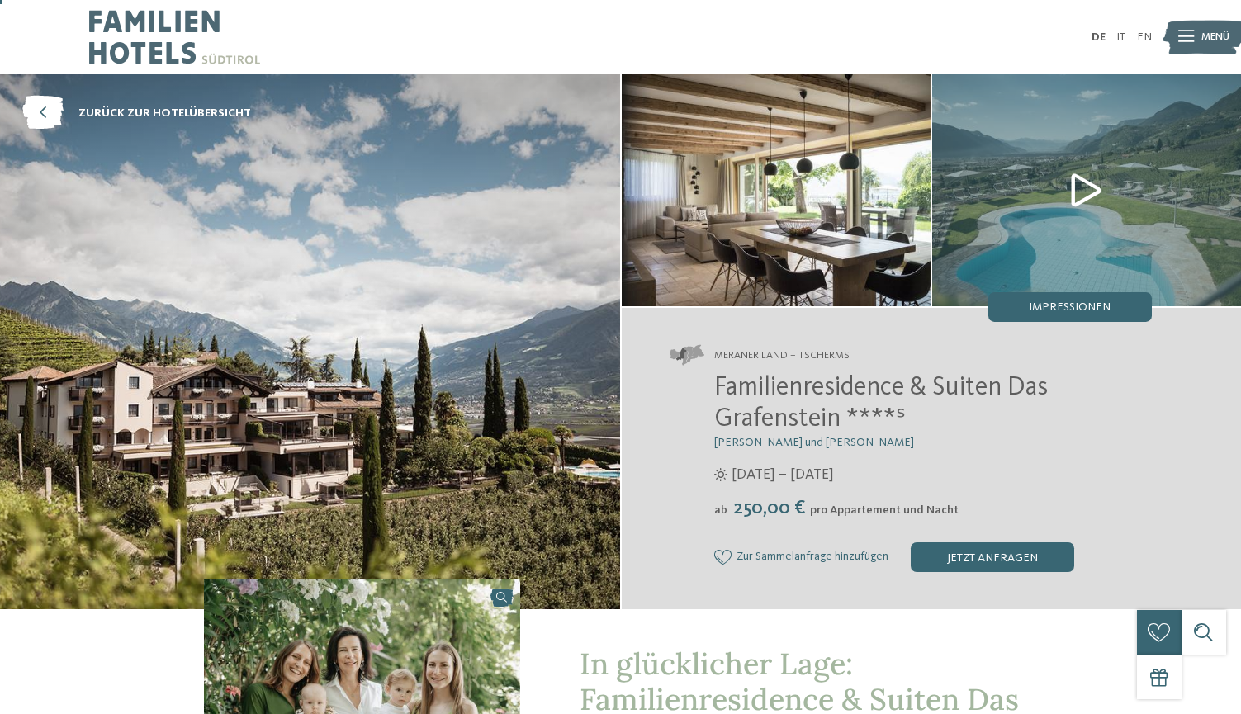
scroll to position [0, 0]
click at [54, 121] on icon at bounding box center [42, 114] width 41 height 34
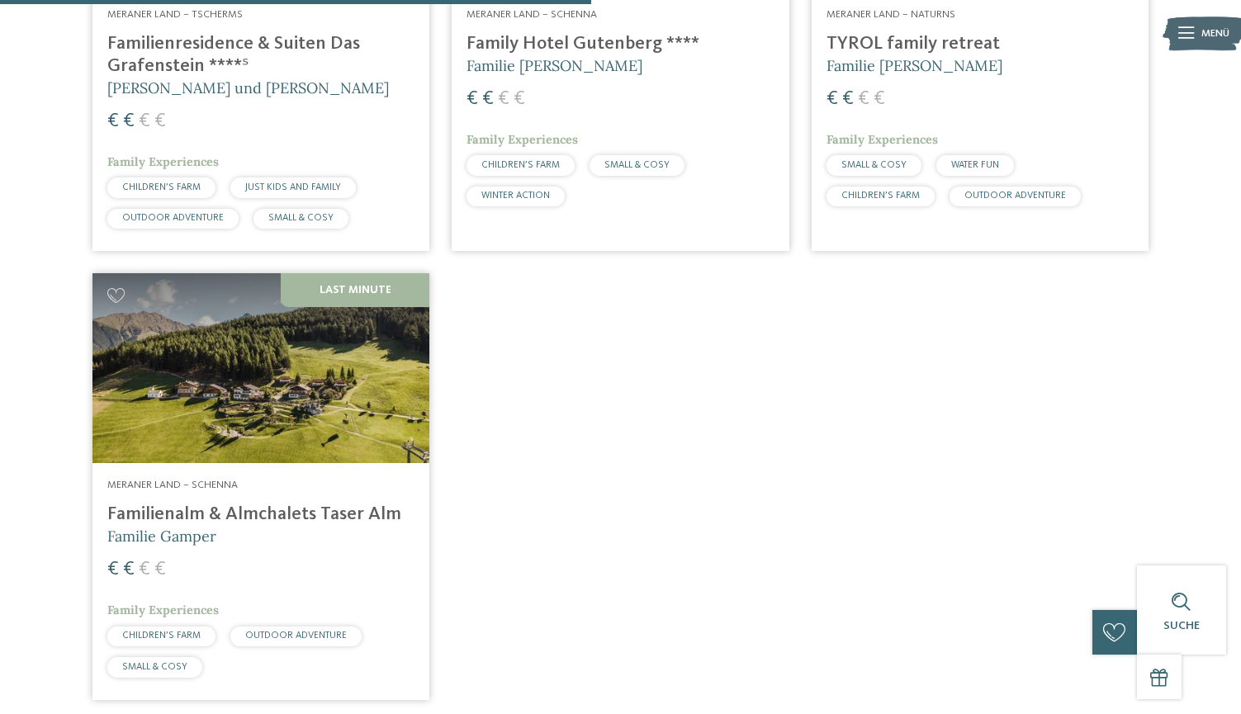
scroll to position [778, 0]
click at [305, 432] on img at bounding box center [260, 367] width 337 height 190
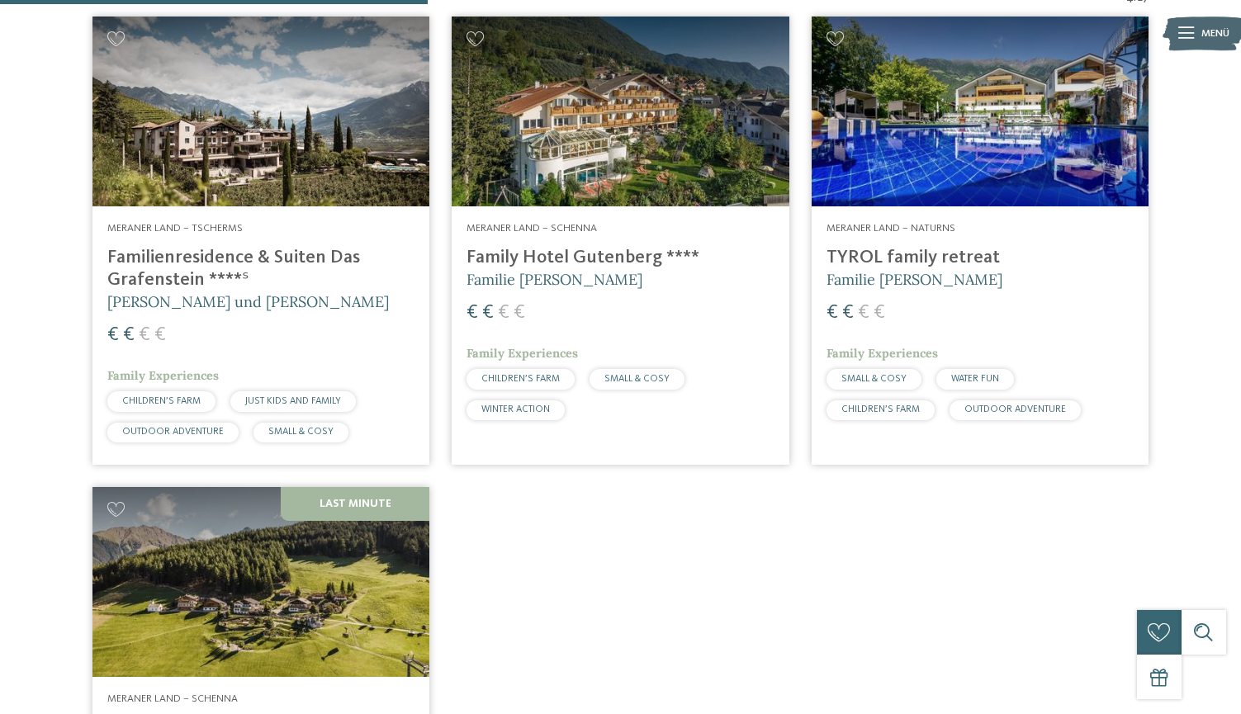
scroll to position [582, 0]
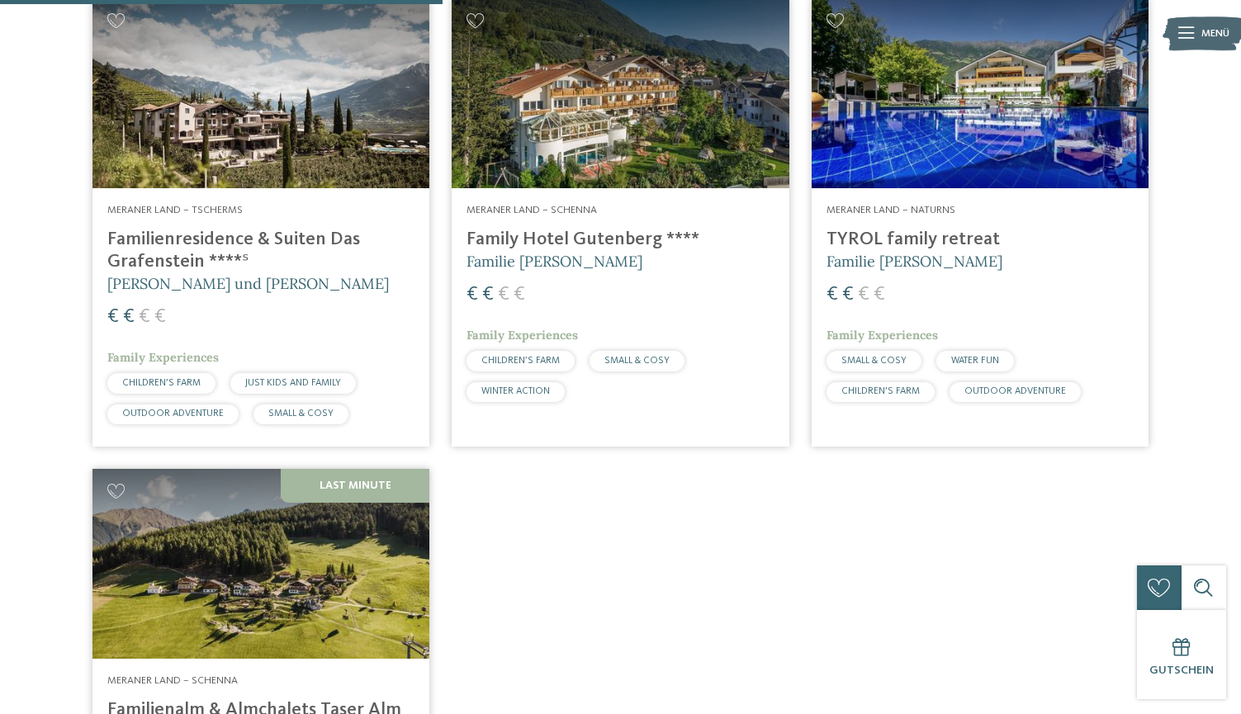
click at [602, 253] on h5 "Familie [PERSON_NAME]" at bounding box center [619, 261] width 307 height 21
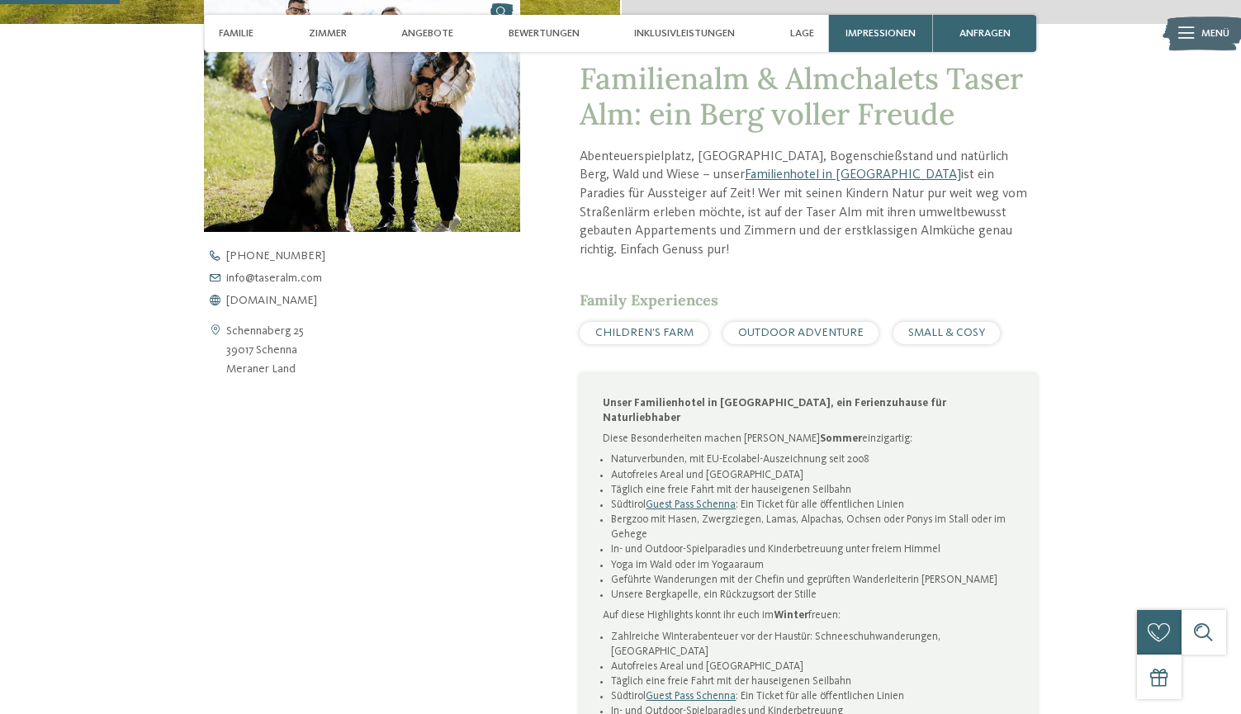
scroll to position [555, 0]
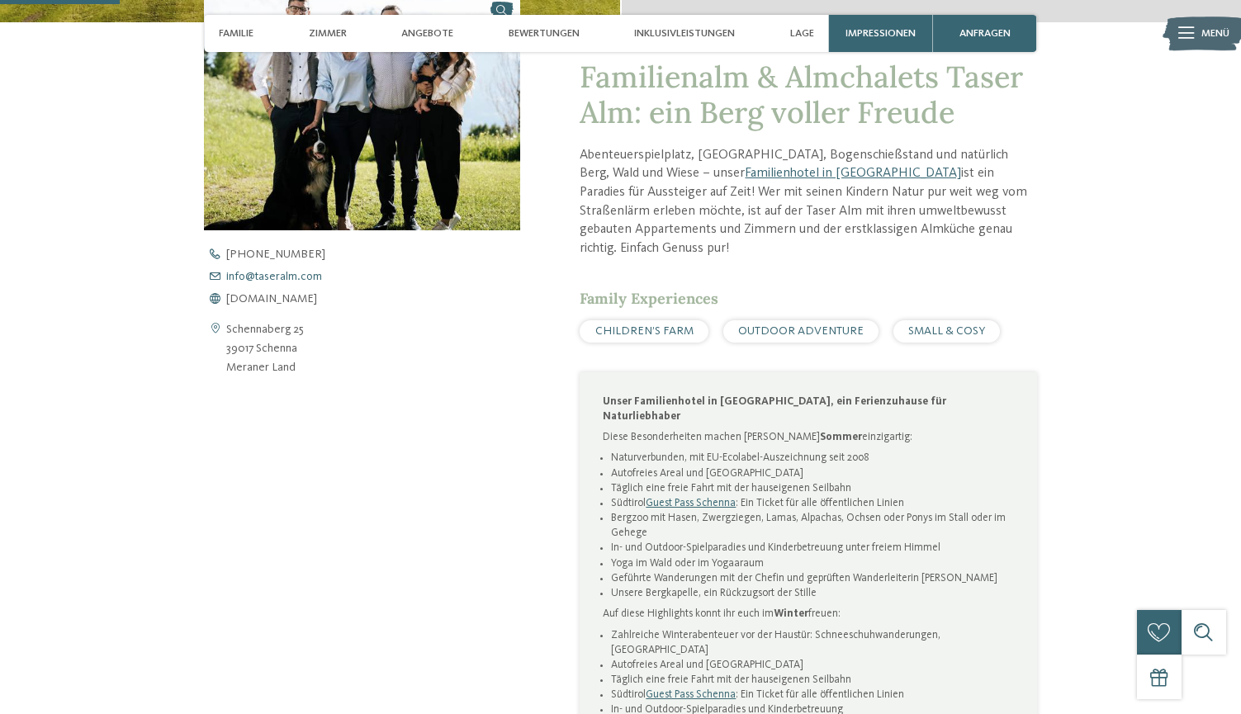
click at [303, 276] on span "info@ no-spam. taseralm. no-spam. com" at bounding box center [274, 277] width 96 height 12
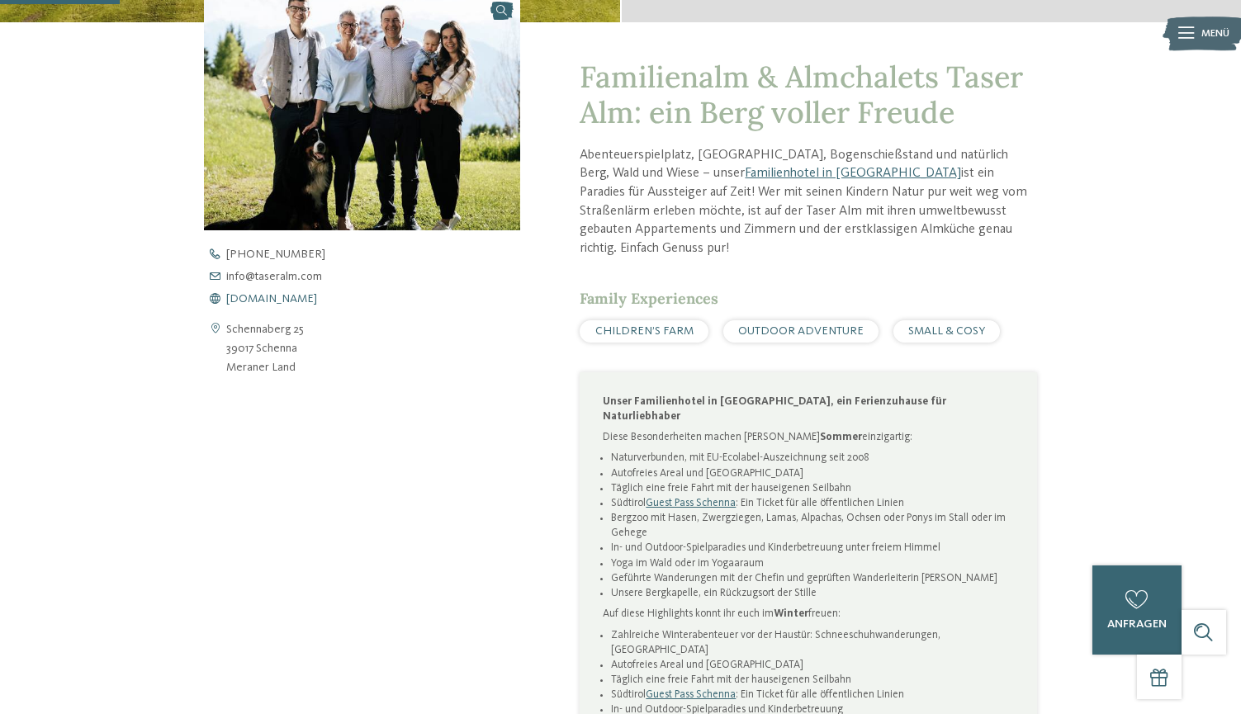
click at [252, 293] on span "www.taseralm.com" at bounding box center [271, 299] width 91 height 12
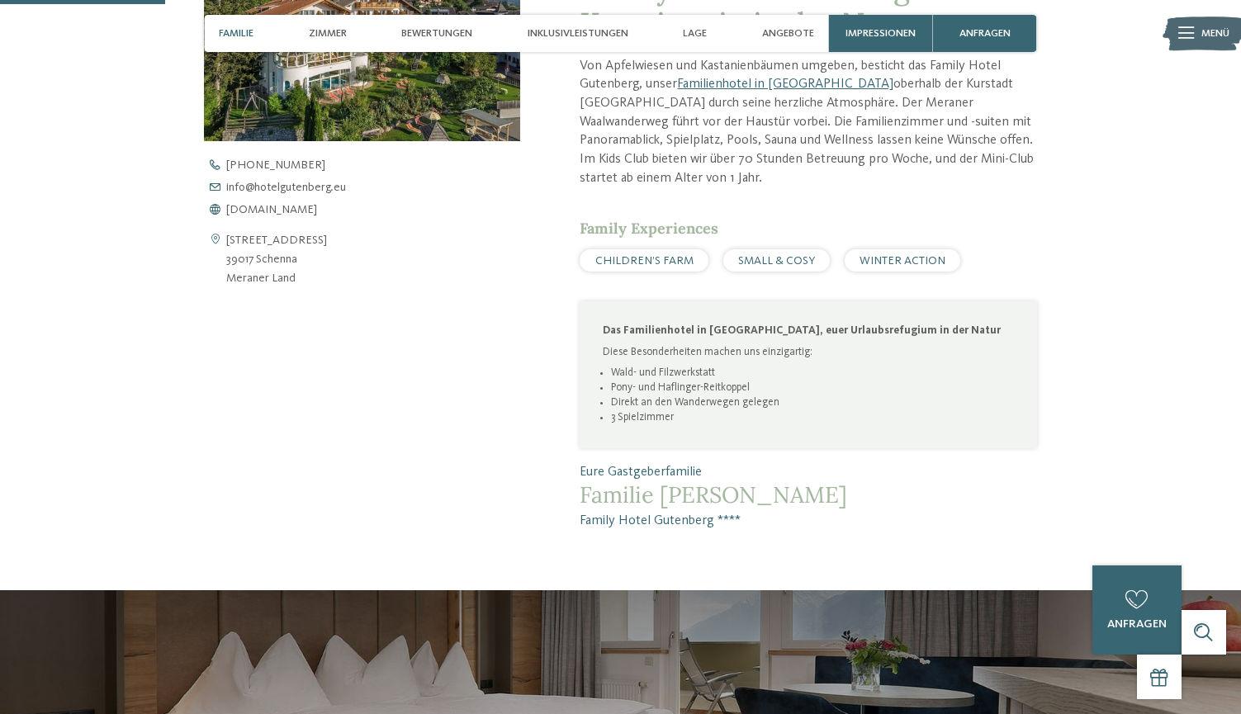
scroll to position [637, 0]
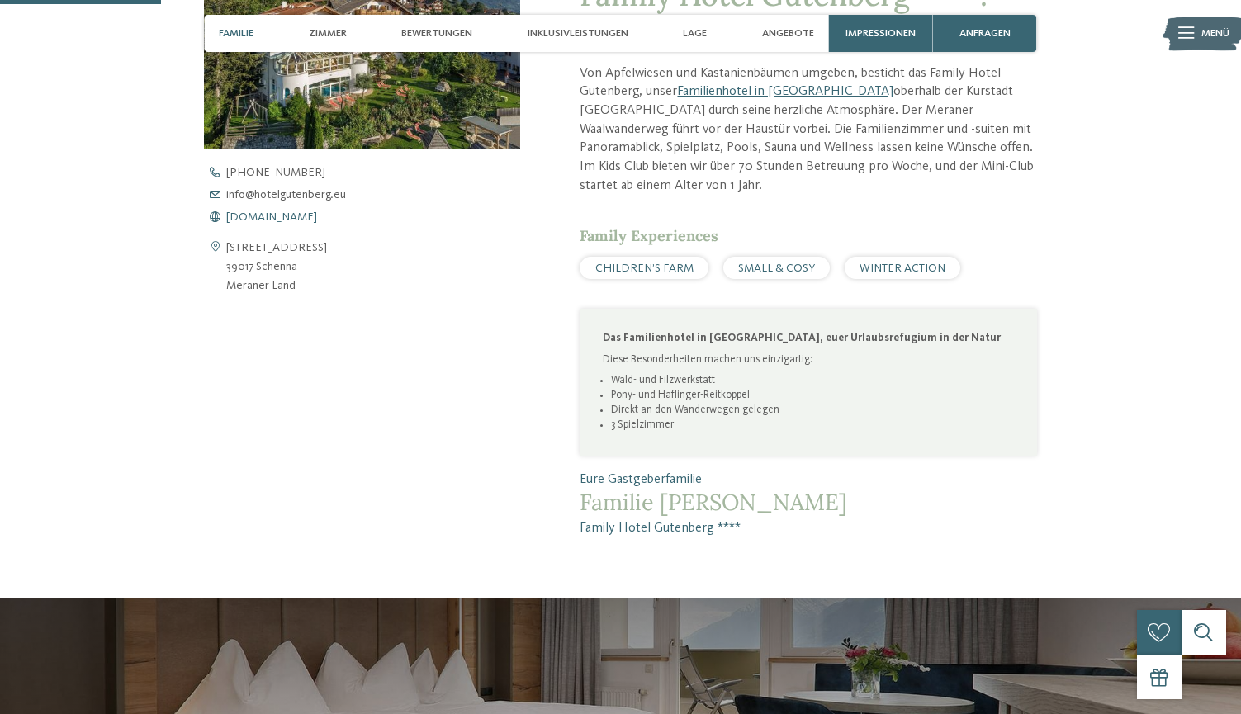
click at [317, 211] on span "[DOMAIN_NAME]" at bounding box center [271, 217] width 91 height 12
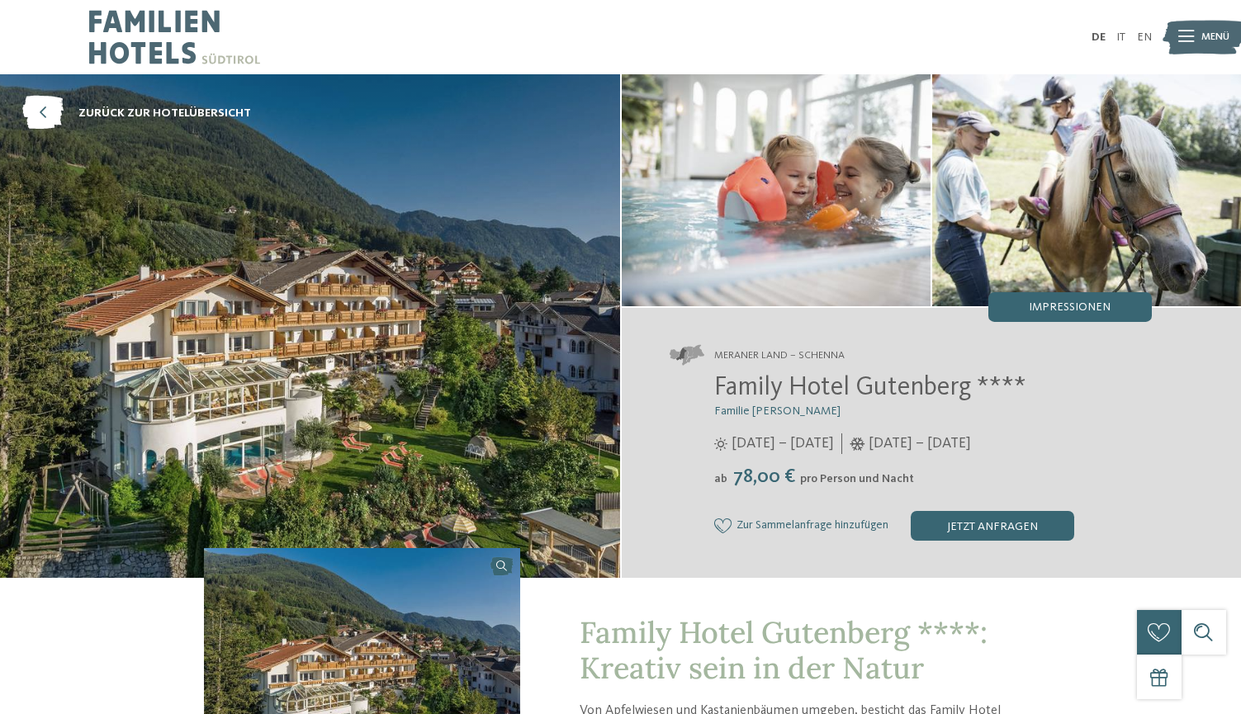
scroll to position [0, 0]
click at [60, 111] on icon at bounding box center [42, 114] width 41 height 34
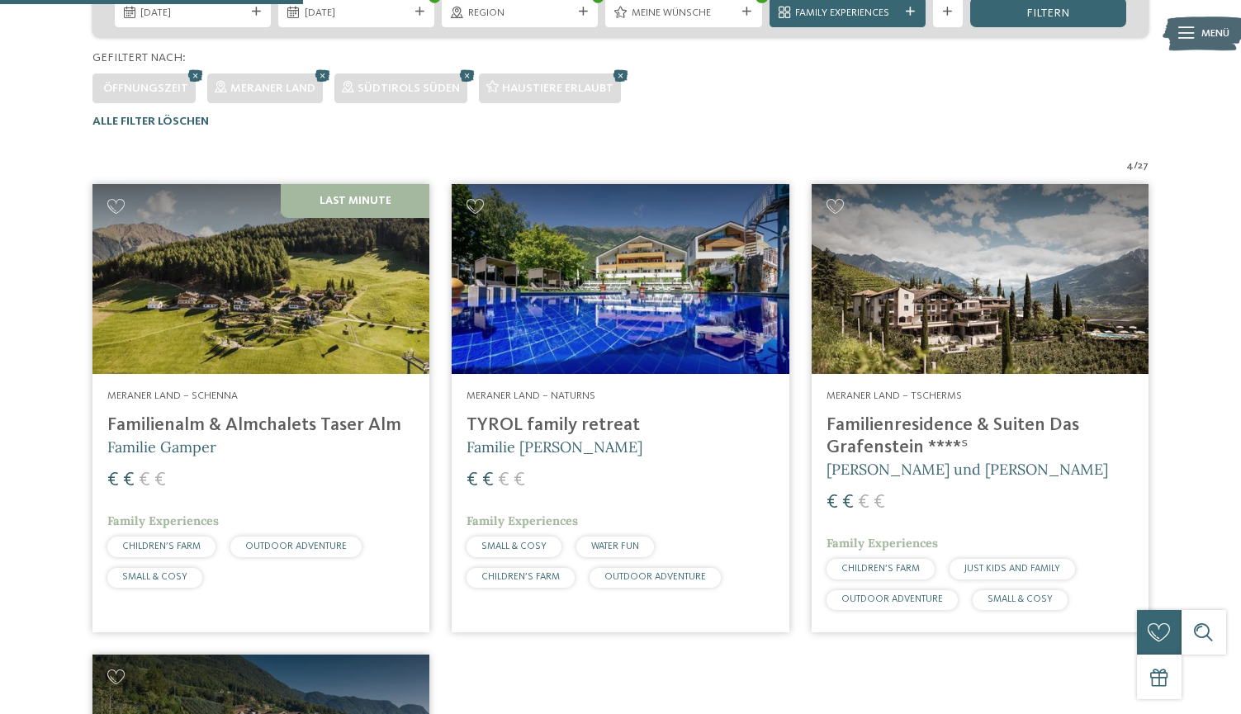
scroll to position [381, 0]
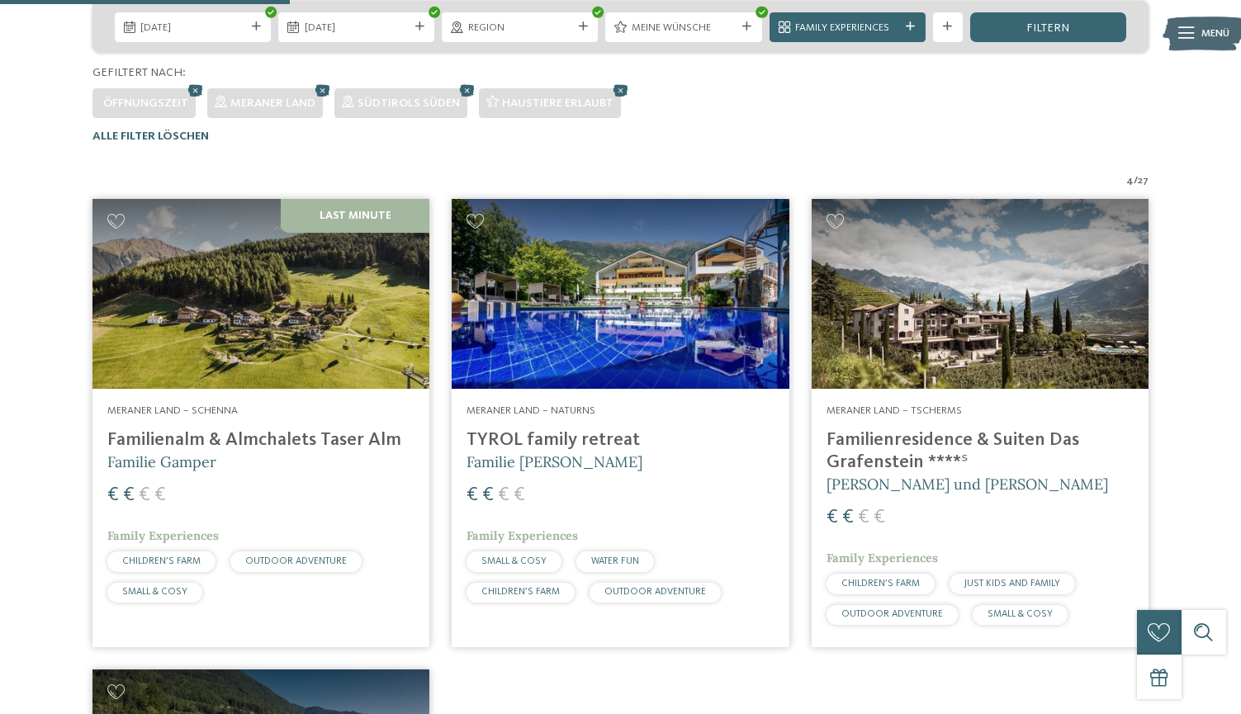
click at [971, 415] on div "Meraner Land – Tscherms Familienresidence & Suiten Das Grafenstein ****ˢ Alexan…" at bounding box center [979, 518] width 337 height 259
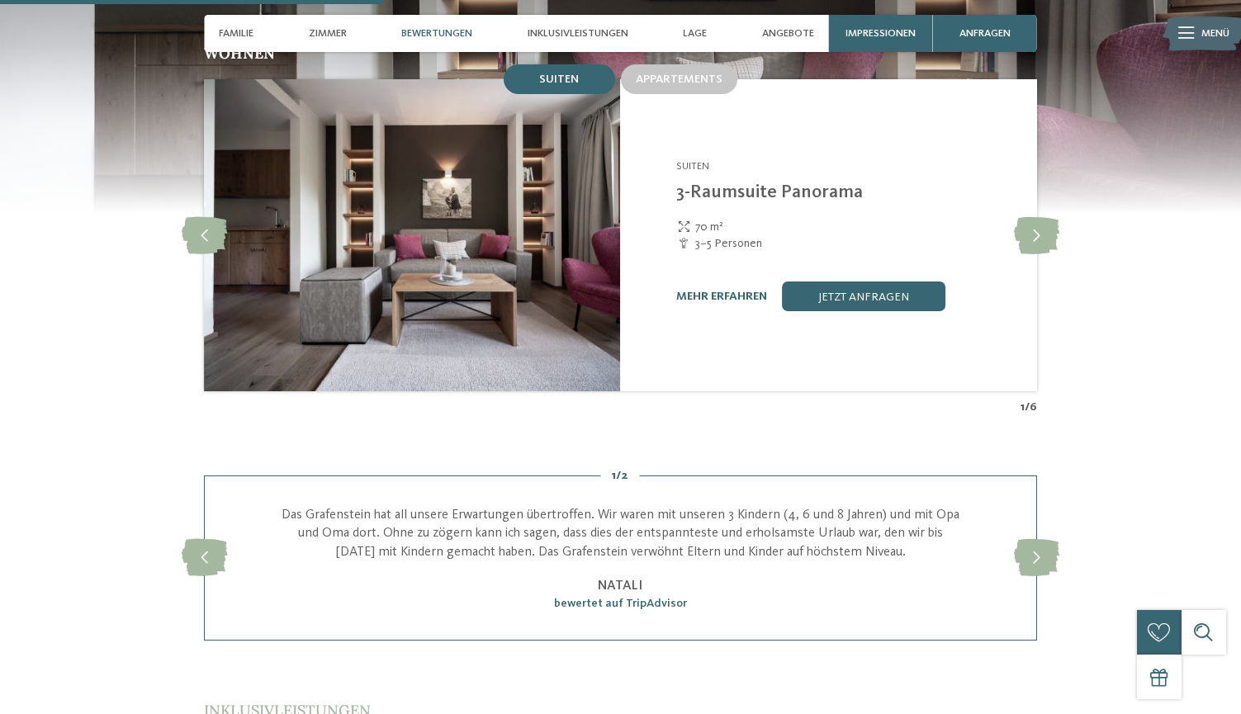
scroll to position [1467, 0]
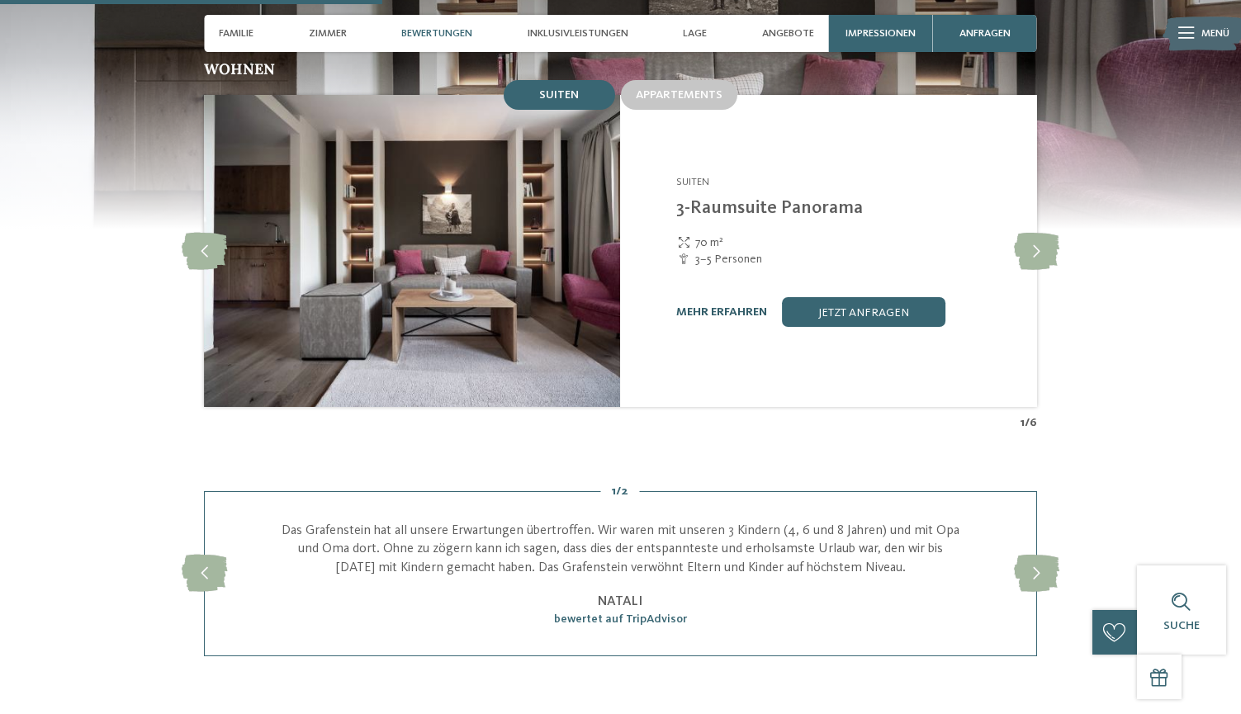
click at [728, 306] on link "mehr erfahren" at bounding box center [721, 312] width 91 height 12
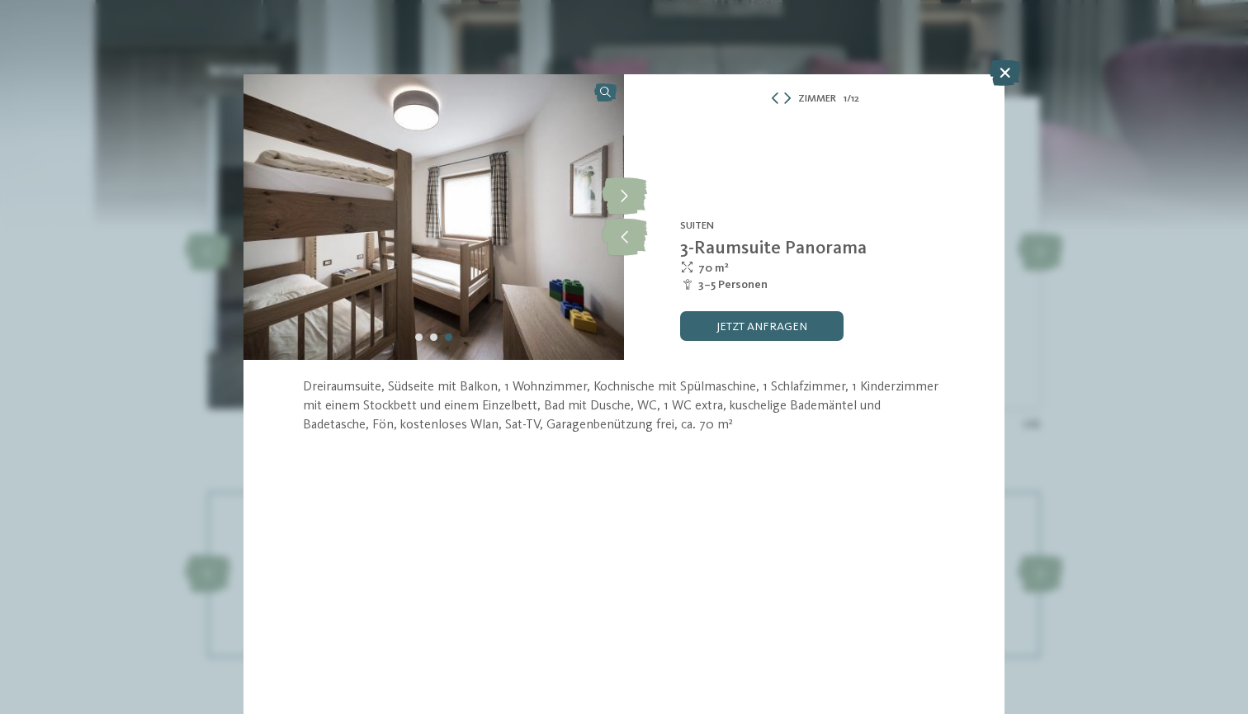
click at [1008, 68] on icon at bounding box center [1005, 72] width 32 height 26
